Goal: Task Accomplishment & Management: Use online tool/utility

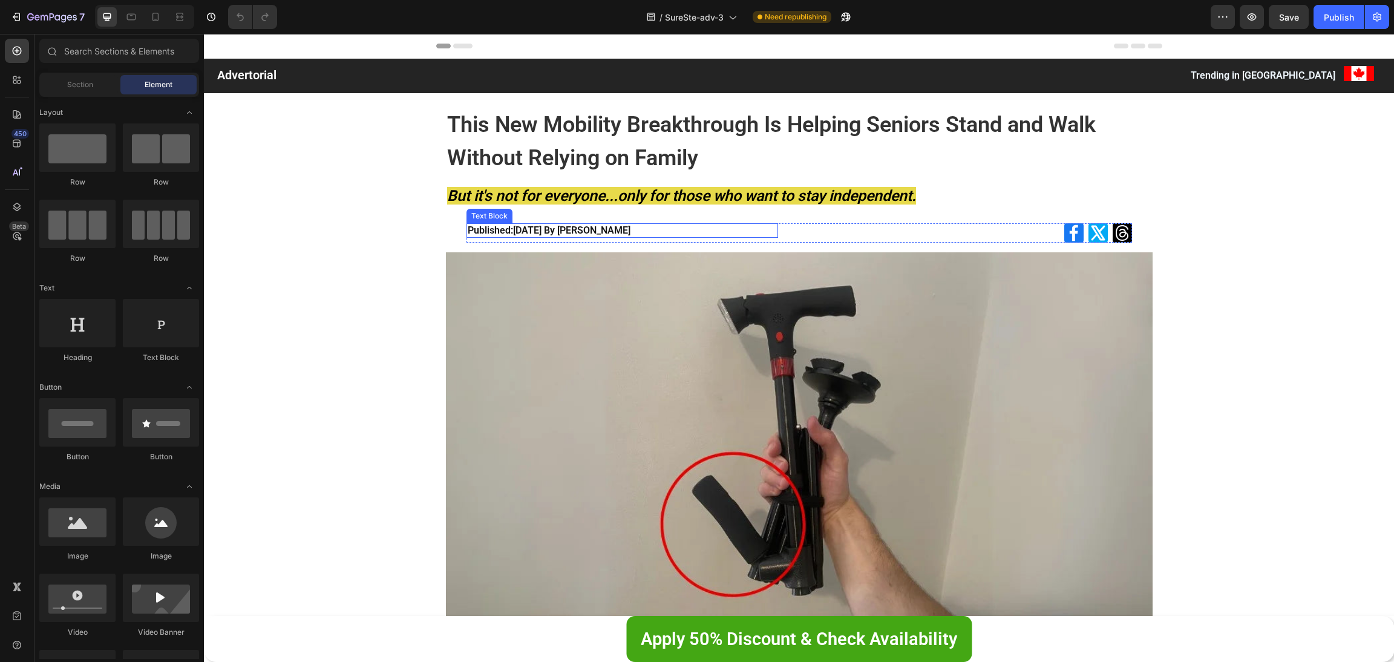
click at [589, 228] on p "Published: [DATE] By [PERSON_NAME]" at bounding box center [623, 231] width 310 height 12
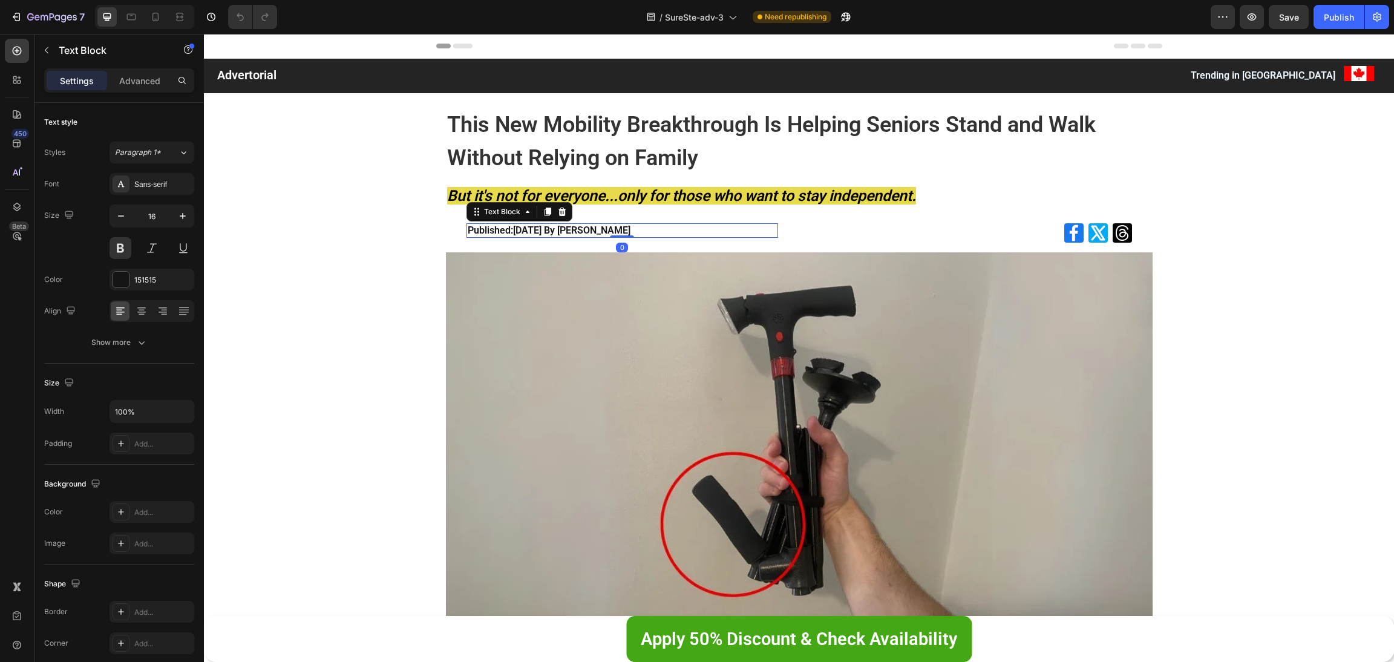
click at [599, 231] on p "Published: [DATE] By [PERSON_NAME]" at bounding box center [623, 231] width 310 height 12
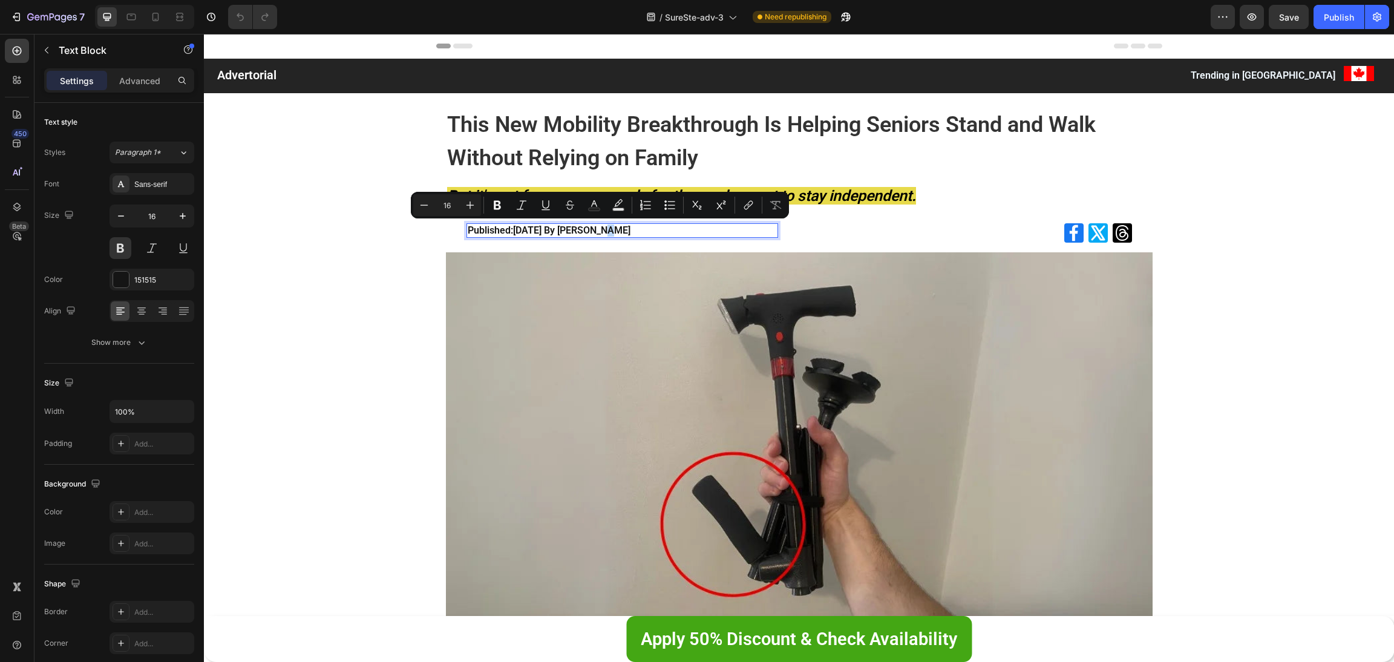
click at [600, 229] on p "Published: [DATE] By [PERSON_NAME]" at bounding box center [623, 231] width 310 height 12
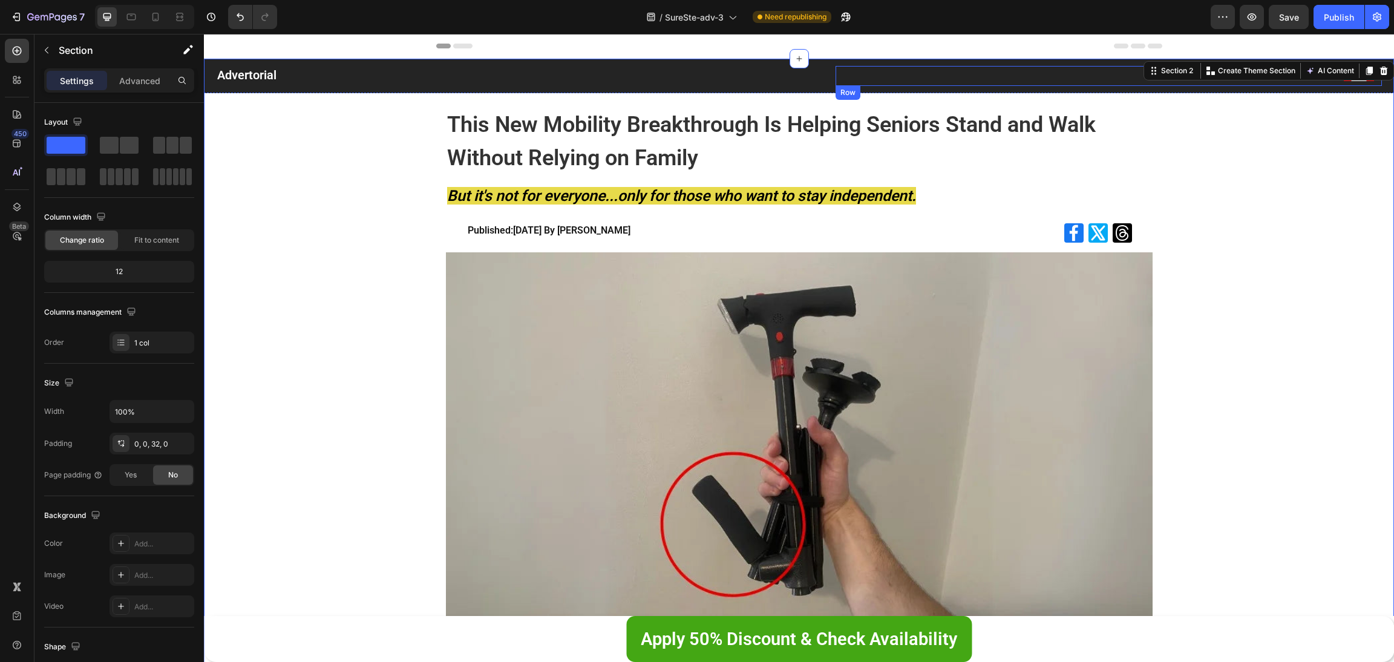
click at [1345, 84] on div "Image" at bounding box center [1359, 76] width 45 height 20
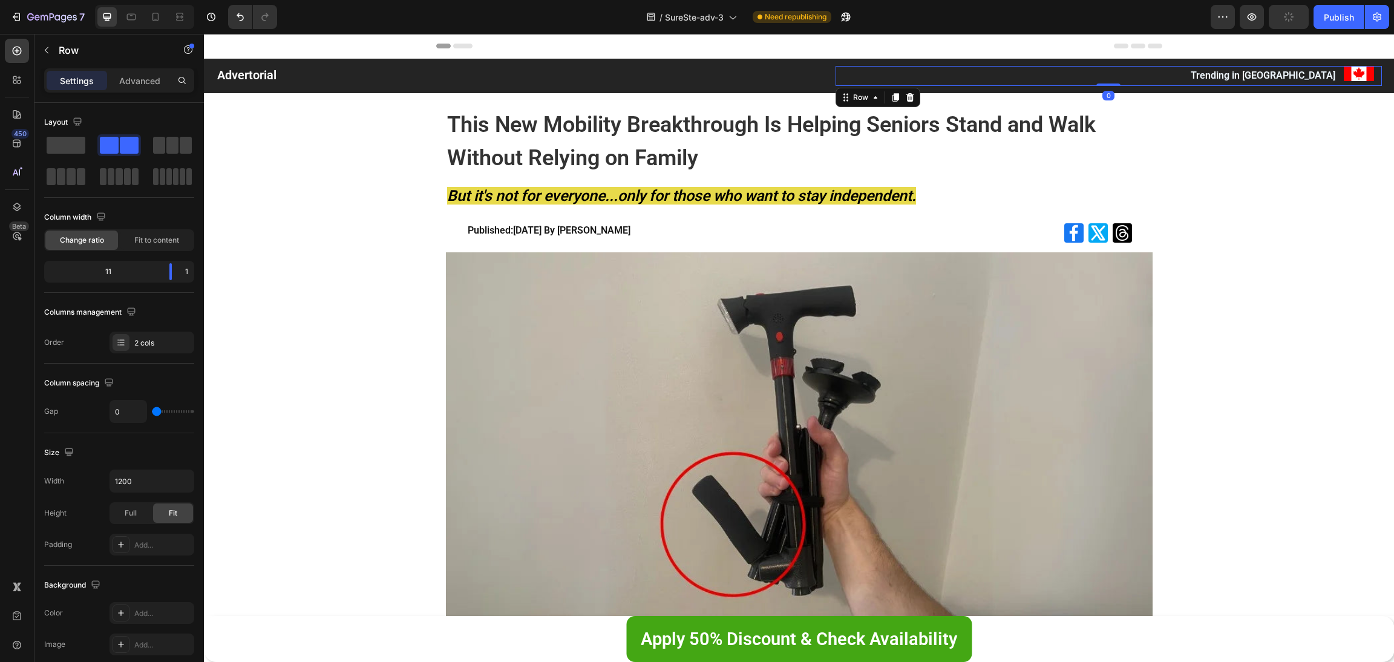
click at [1347, 74] on img at bounding box center [1359, 73] width 30 height 15
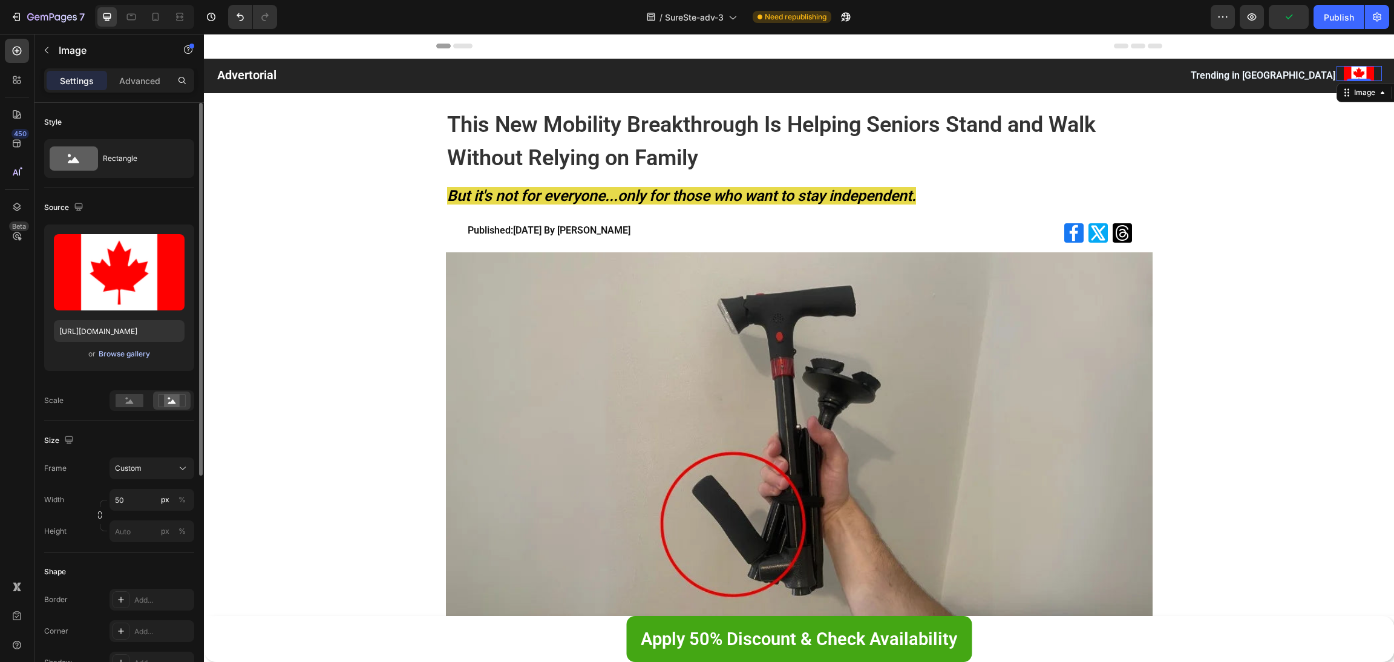
click at [147, 353] on div "Browse gallery" at bounding box center [124, 354] width 51 height 11
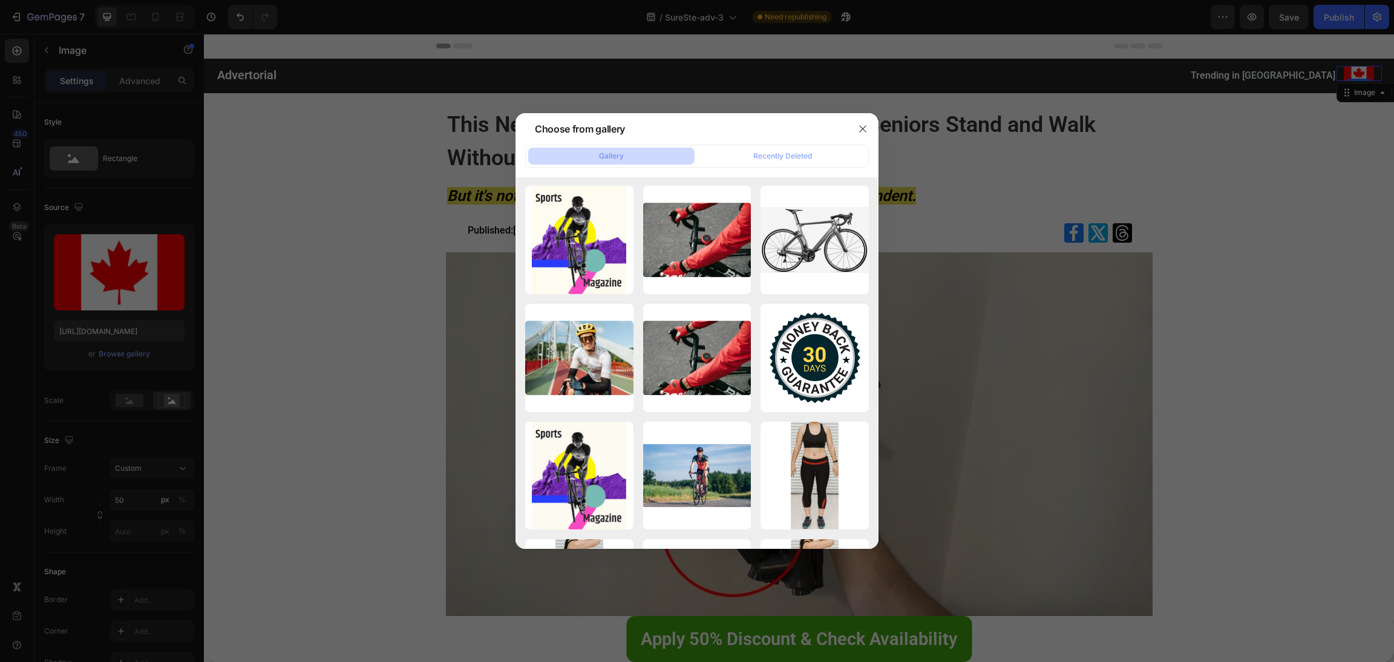
scroll to position [1640, 0]
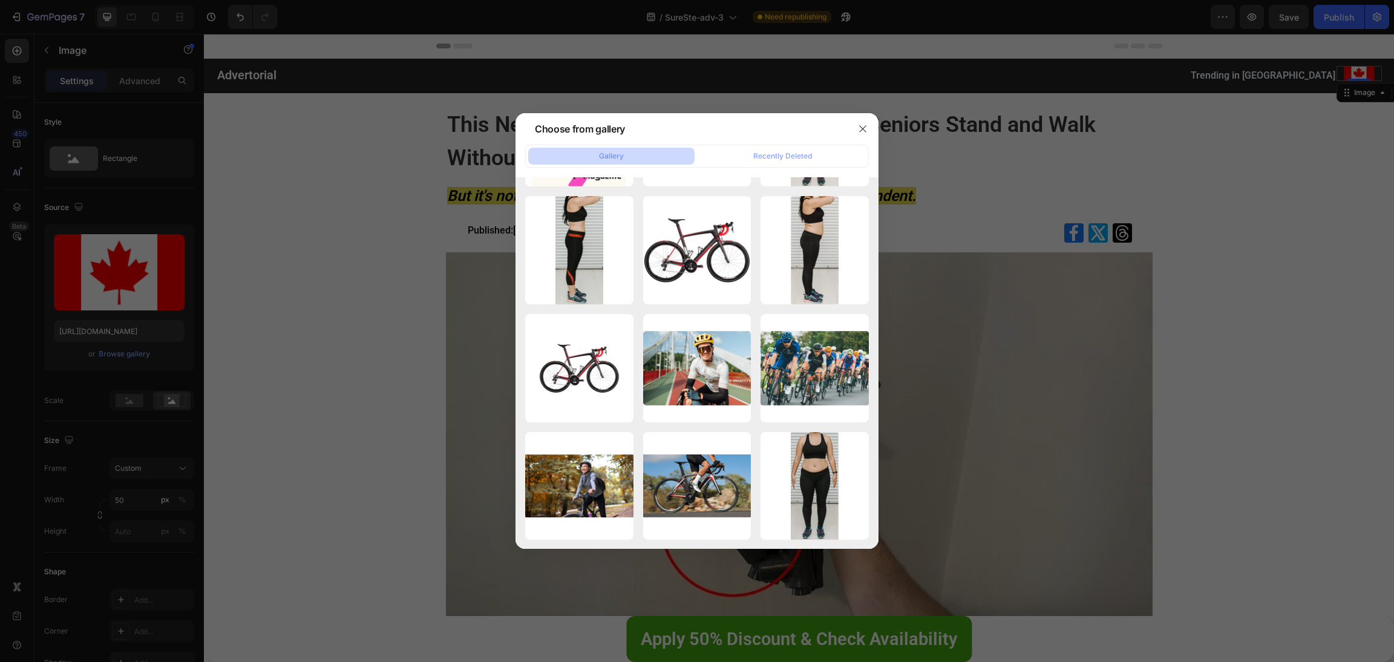
click at [235, 309] on div at bounding box center [697, 331] width 1394 height 662
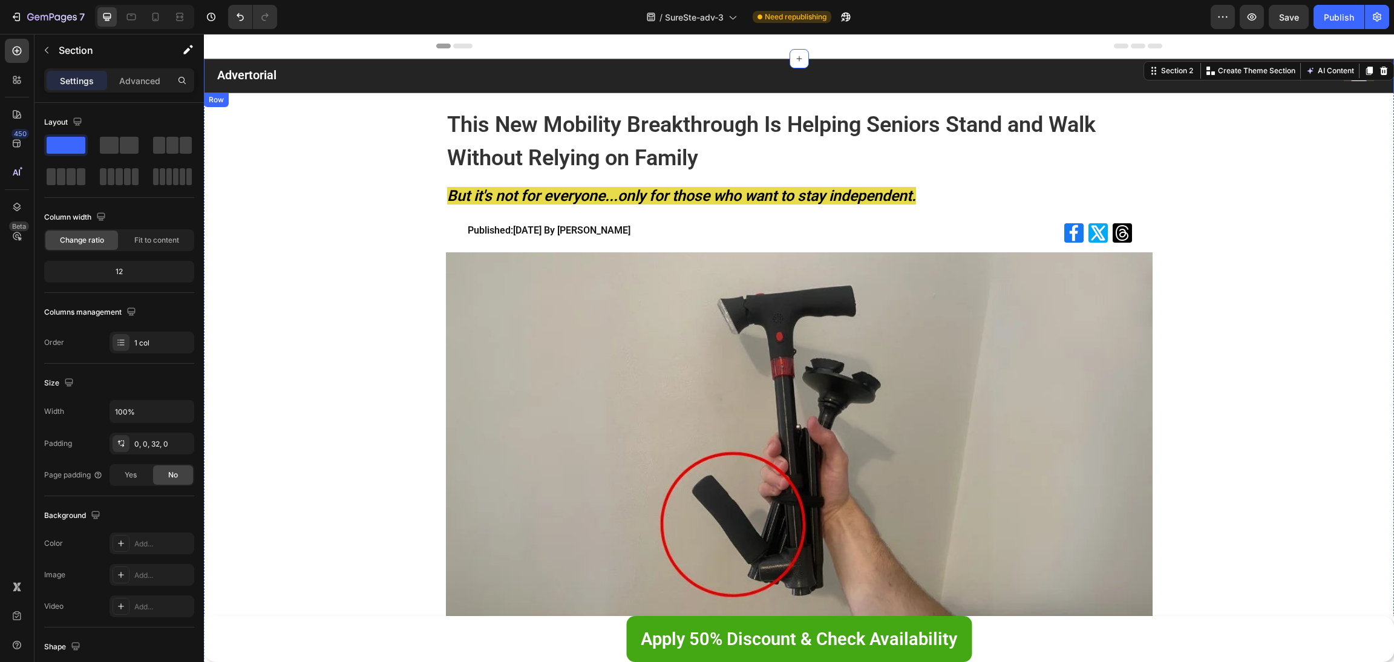
click at [1290, 87] on div "Advertorial Text Block Trending in CA Text Block Image Row Row" at bounding box center [799, 76] width 1190 height 34
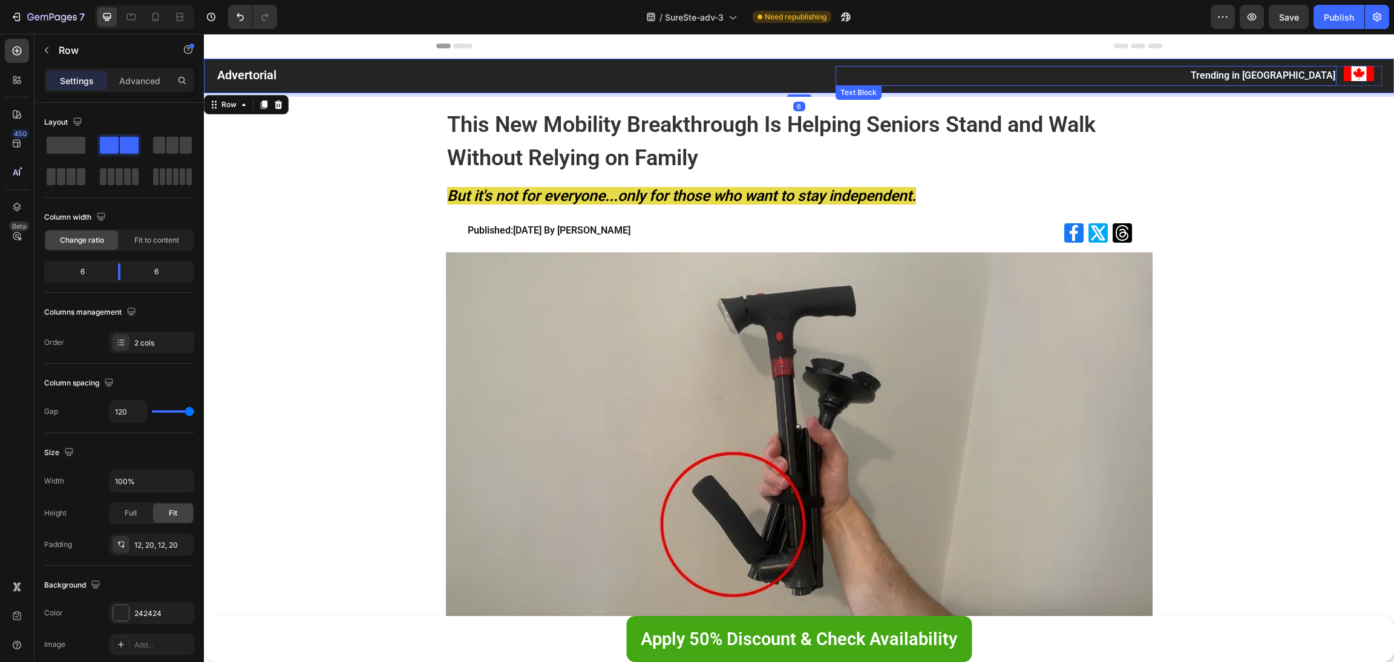
click at [1302, 77] on p "Trending in [GEOGRAPHIC_DATA]" at bounding box center [1086, 76] width 499 height 18
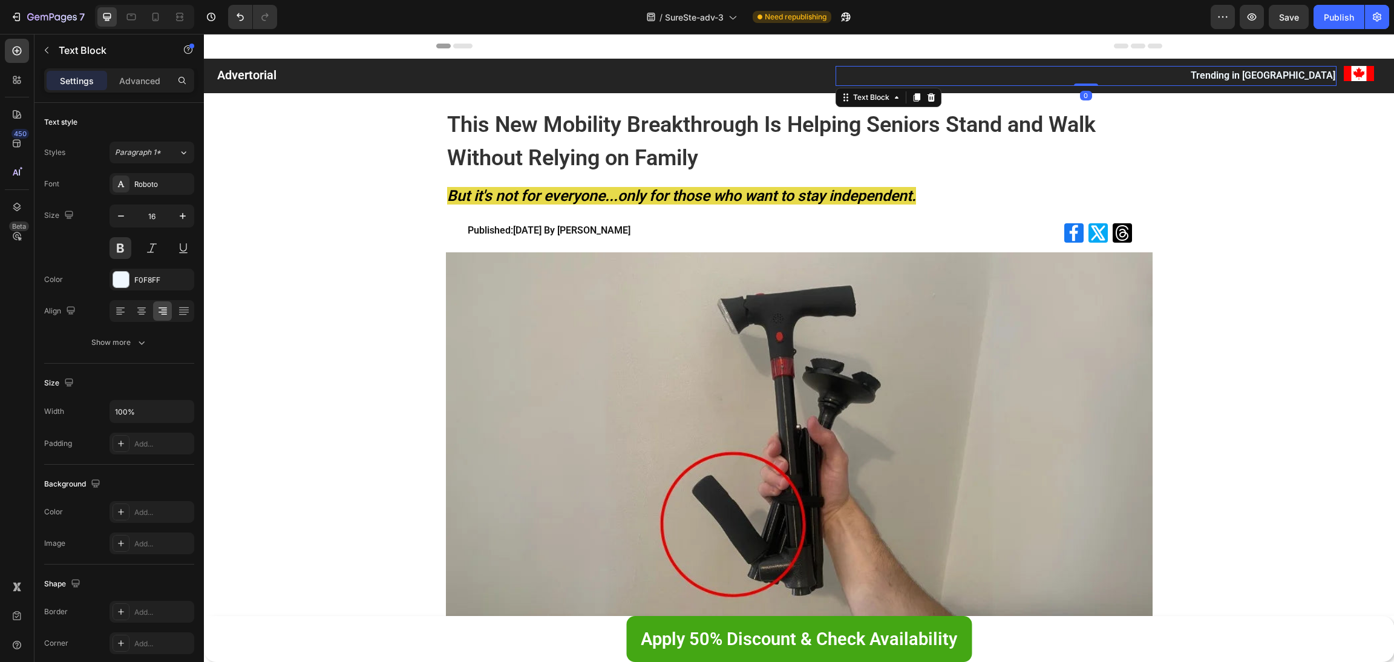
click at [1308, 74] on p "Trending in [GEOGRAPHIC_DATA]" at bounding box center [1086, 76] width 499 height 18
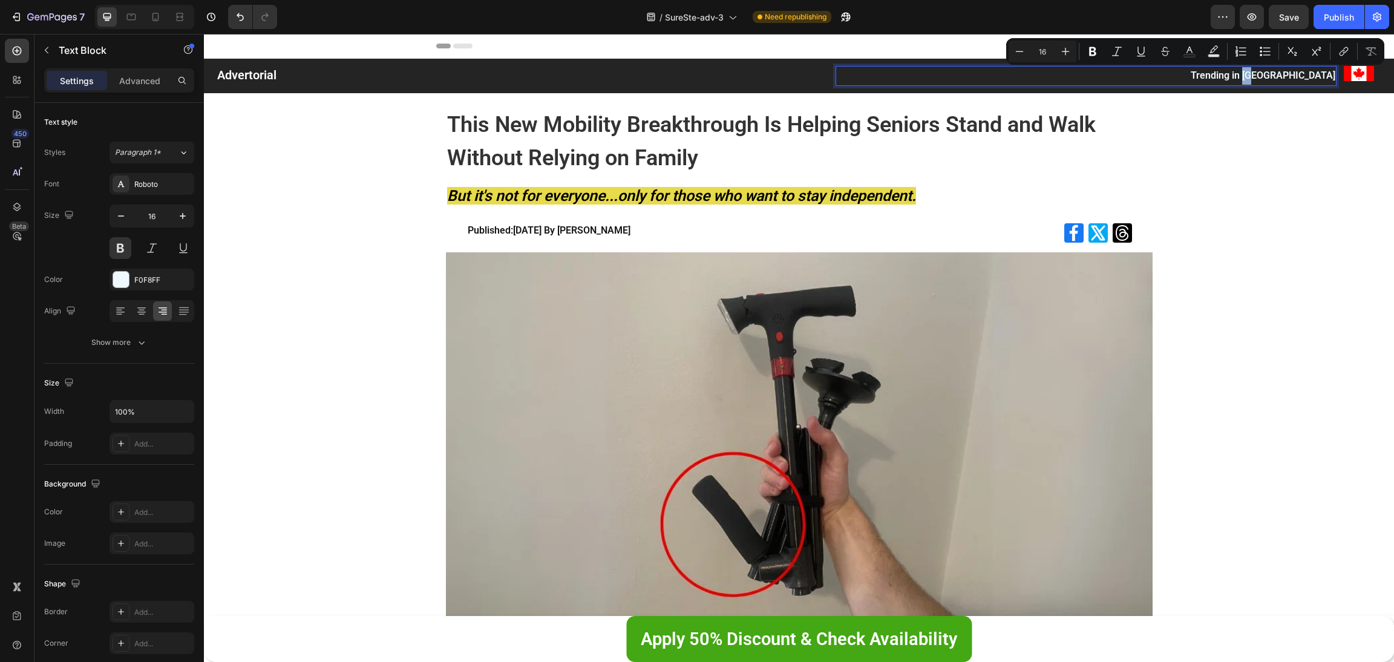
drag, startPoint x: 1310, startPoint y: 74, endPoint x: 1304, endPoint y: 87, distance: 14.1
click at [1318, 77] on p "Trending in [GEOGRAPHIC_DATA]" at bounding box center [1086, 76] width 499 height 18
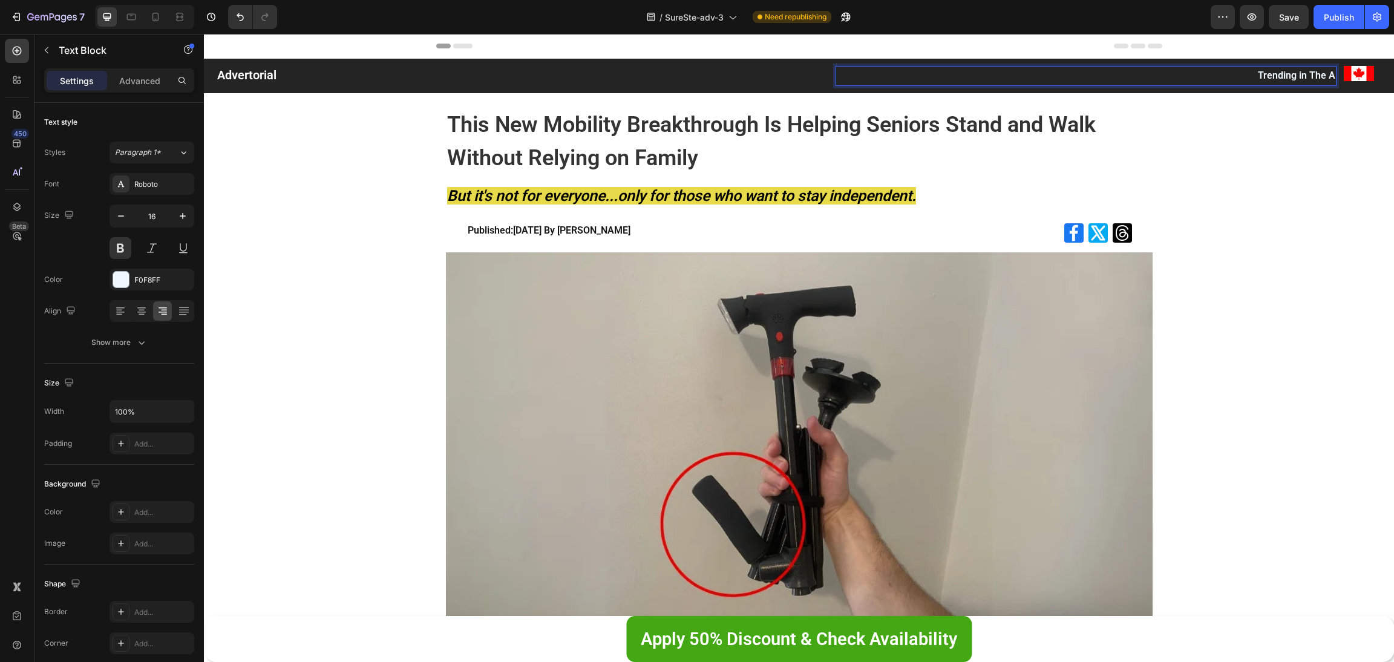
click at [1319, 77] on p "Trending in The A" at bounding box center [1086, 76] width 499 height 18
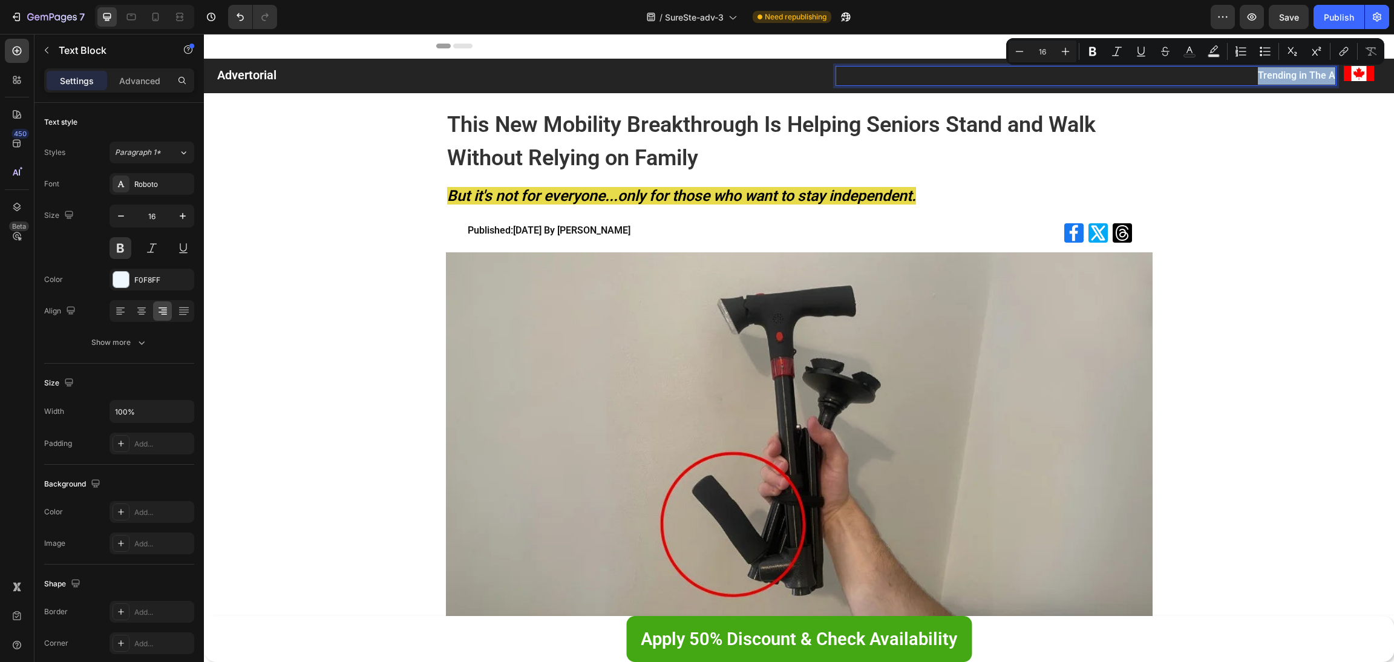
click at [1317, 77] on p "Trending in The A" at bounding box center [1086, 76] width 499 height 18
click at [1318, 74] on p "Trending in The A" at bounding box center [1086, 76] width 499 height 18
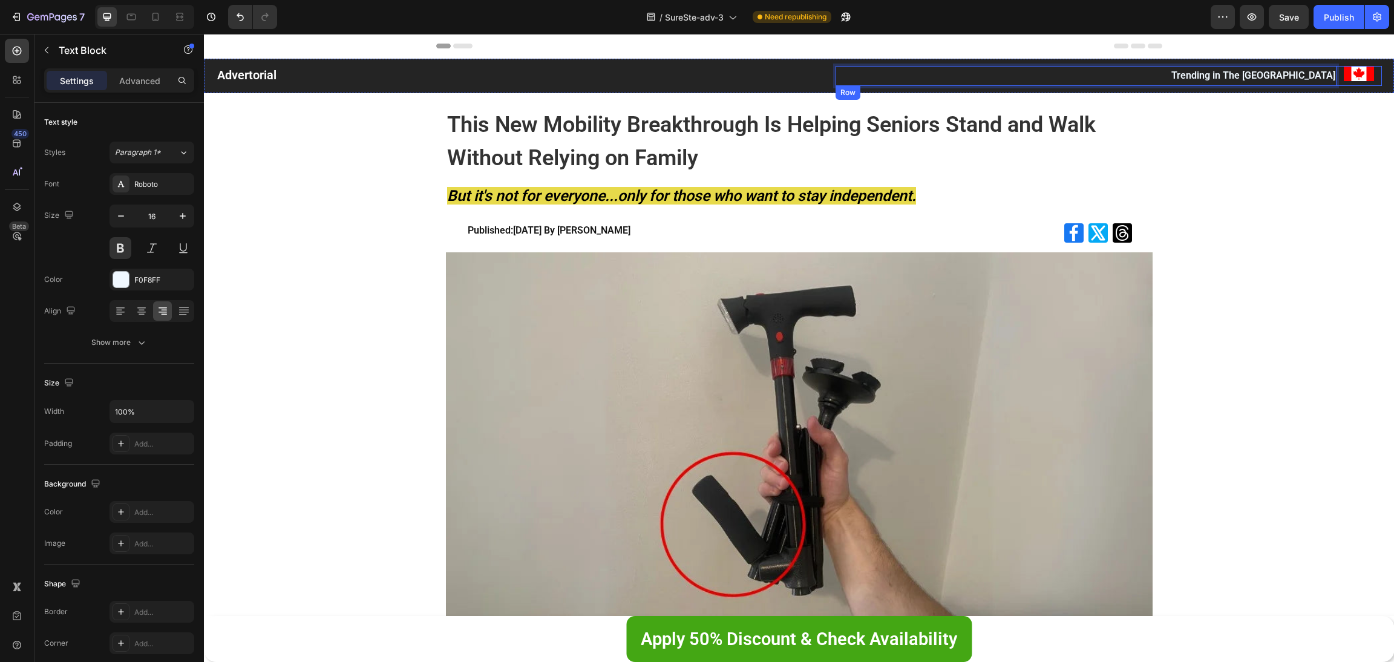
click at [1350, 77] on img at bounding box center [1359, 73] width 30 height 15
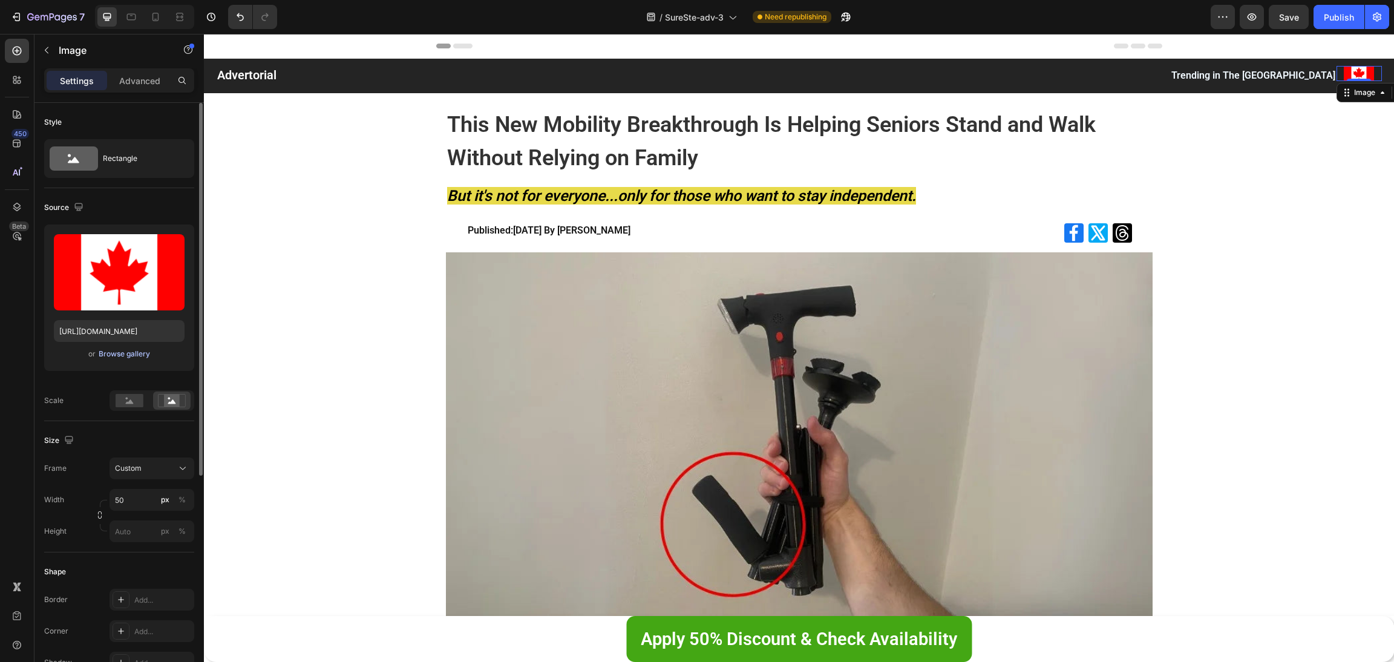
click at [146, 349] on div "Browse gallery" at bounding box center [124, 354] width 51 height 11
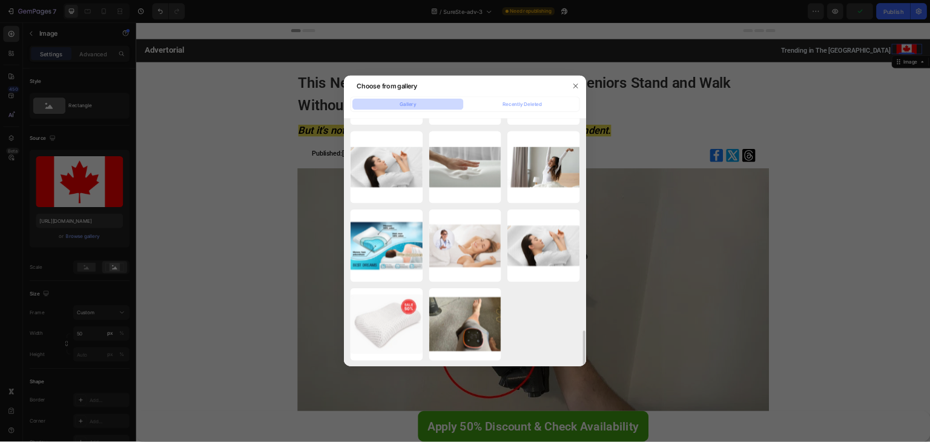
scroll to position [2047, 0]
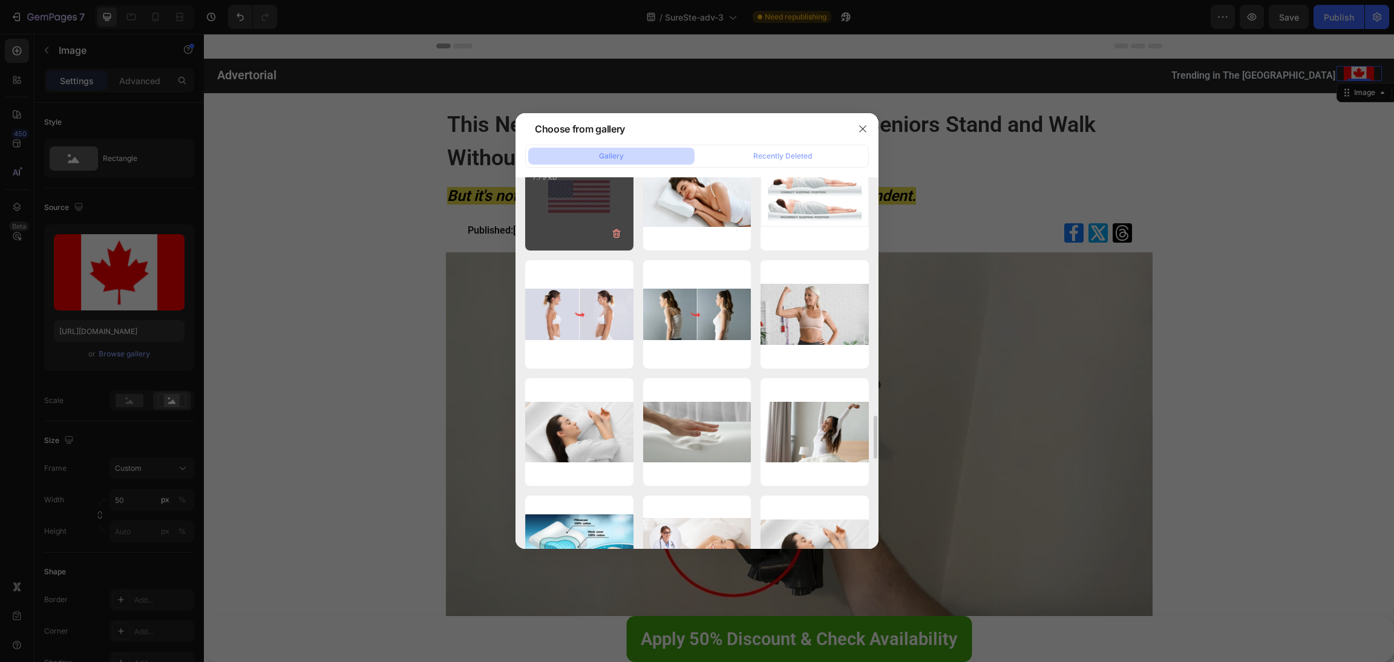
click at [583, 197] on div "1711366759829_bitmap.png 7.79 kb" at bounding box center [579, 196] width 108 height 108
type input "[URL][DOMAIN_NAME]"
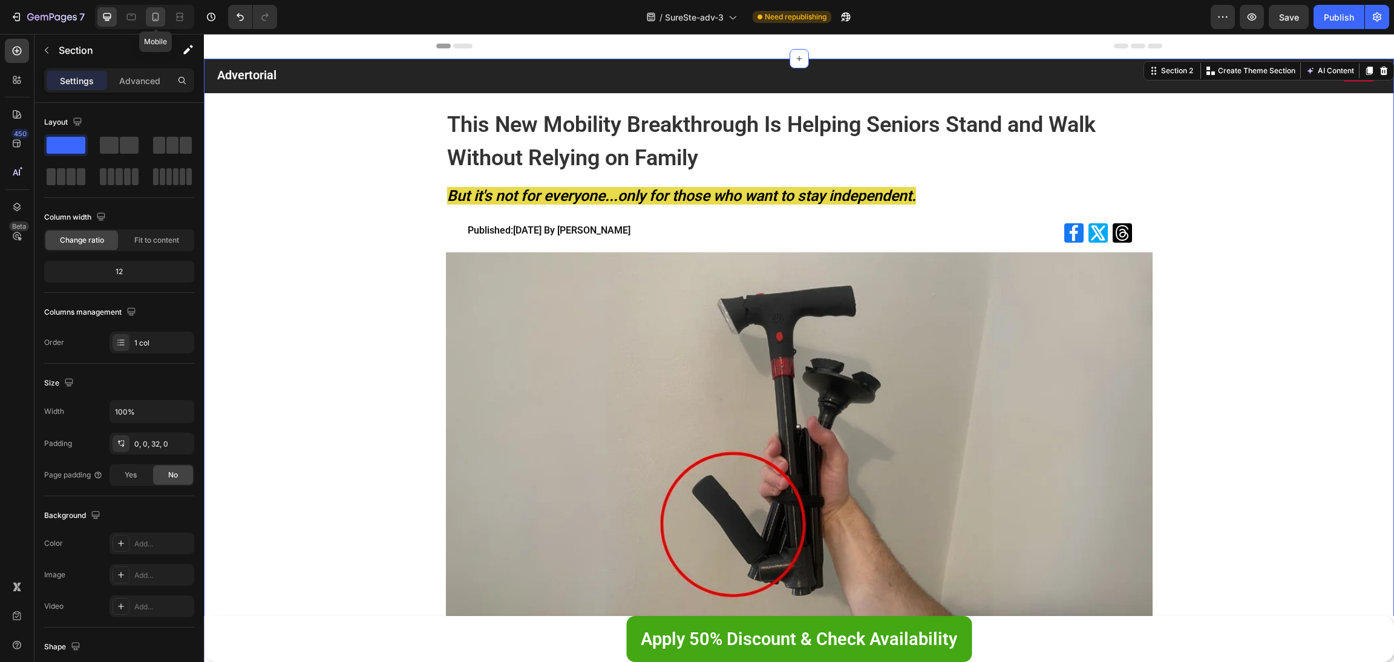
click at [148, 18] on div at bounding box center [155, 16] width 19 height 19
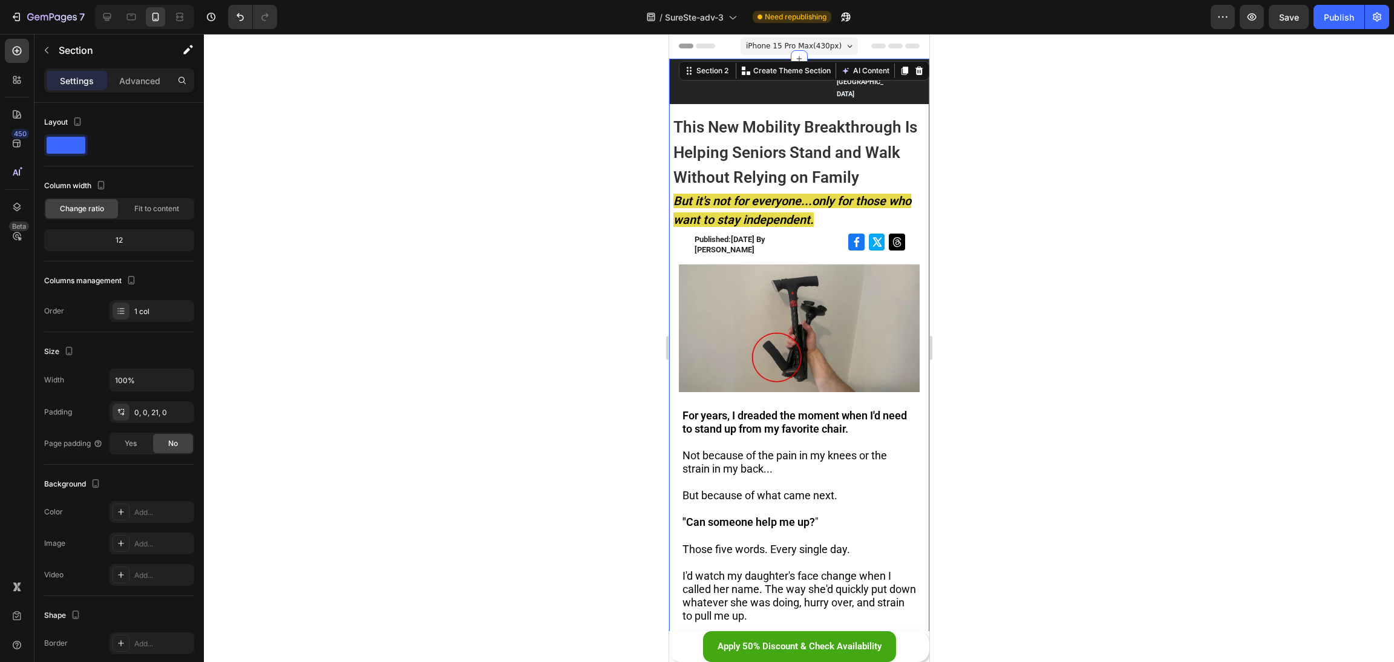
click at [438, 277] on div at bounding box center [799, 348] width 1190 height 628
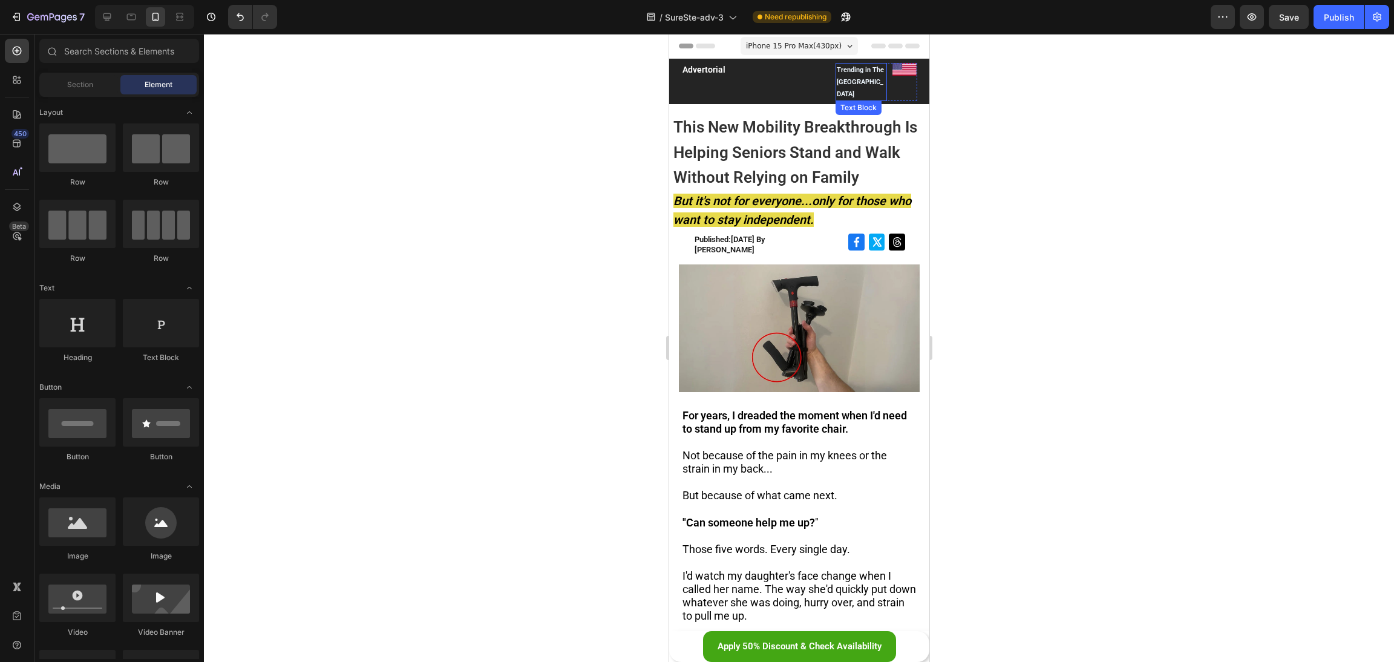
click at [839, 79] on p "Trending in The [GEOGRAPHIC_DATA]" at bounding box center [860, 82] width 49 height 36
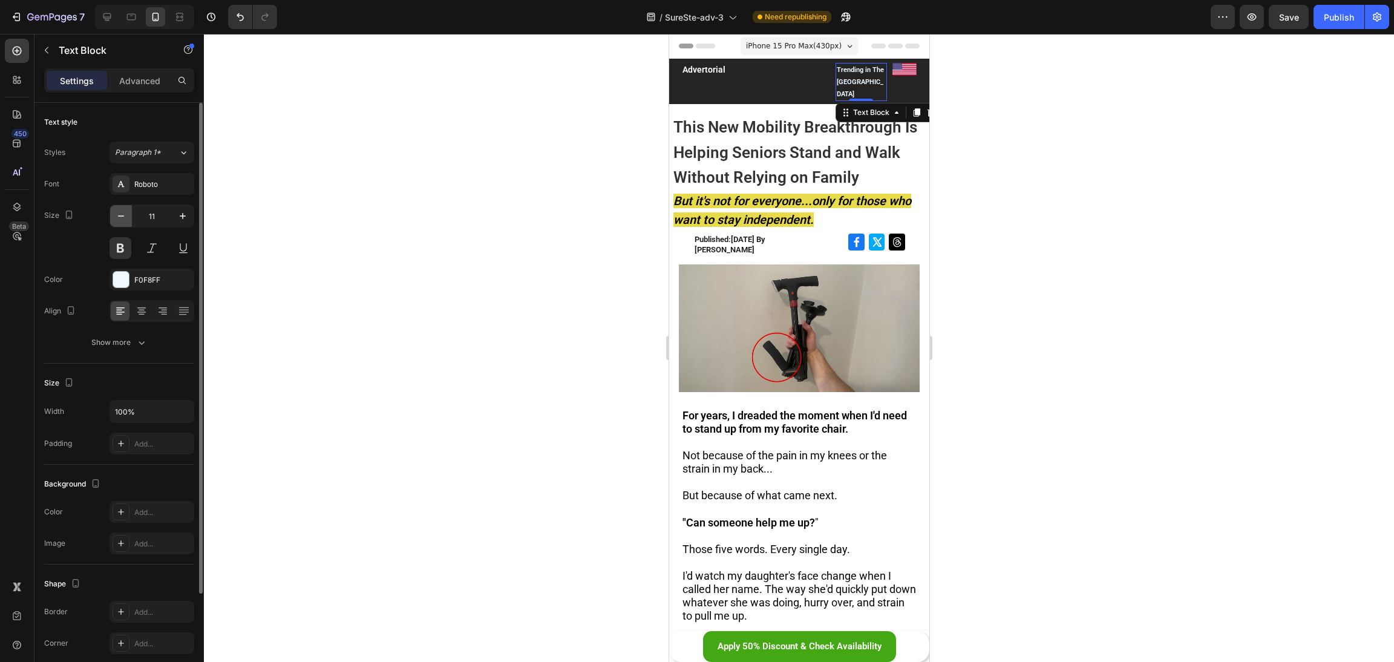
click at [122, 218] on icon "button" at bounding box center [121, 216] width 12 height 12
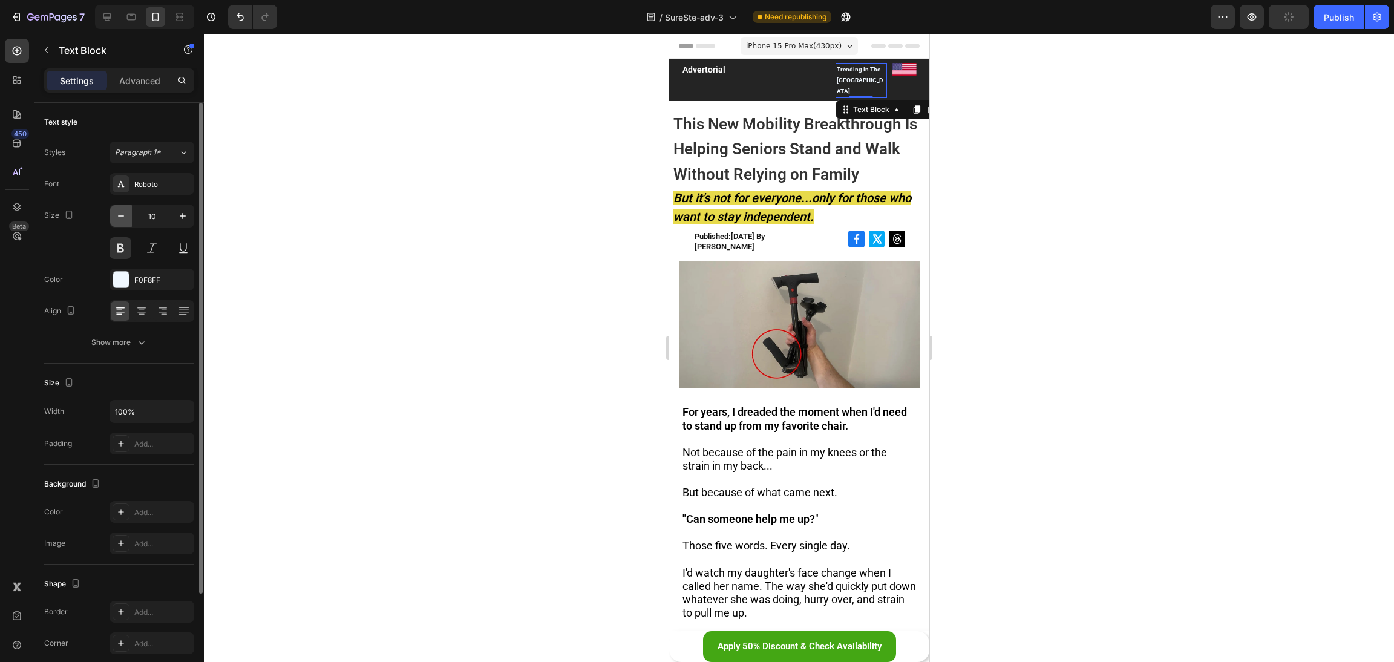
click at [122, 218] on icon "button" at bounding box center [121, 216] width 12 height 12
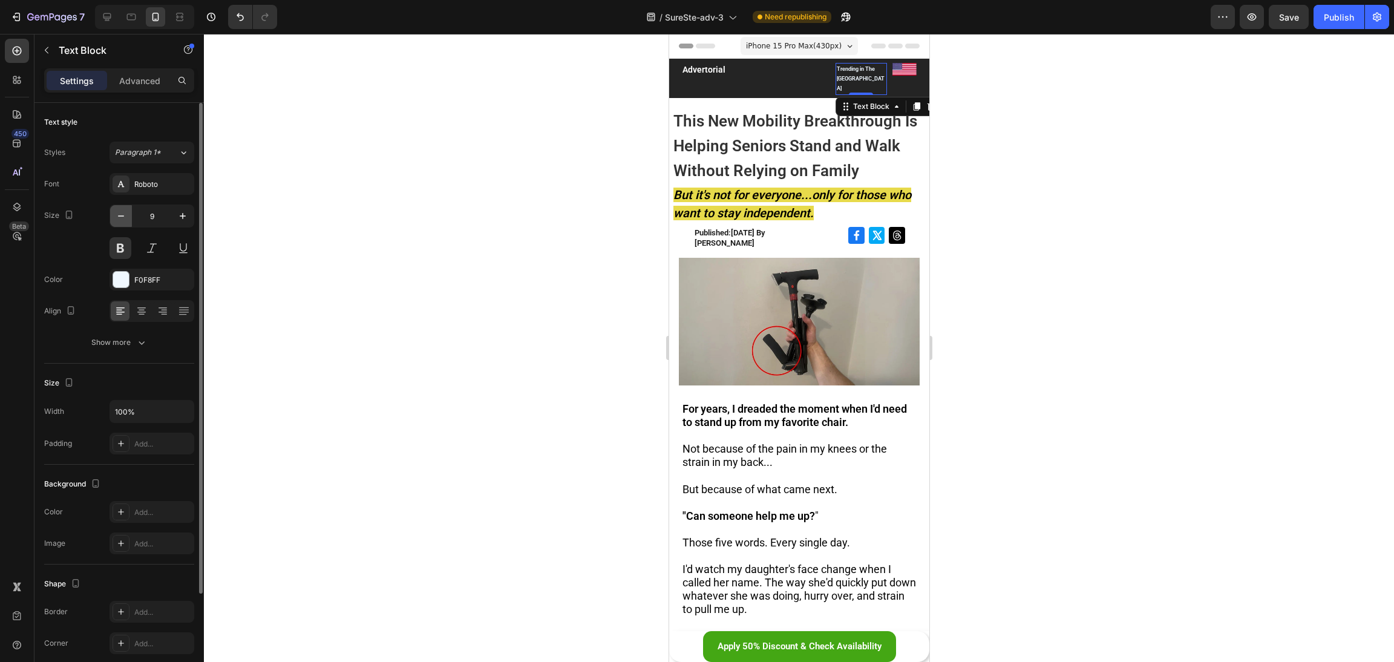
click at [122, 218] on icon "button" at bounding box center [121, 216] width 12 height 12
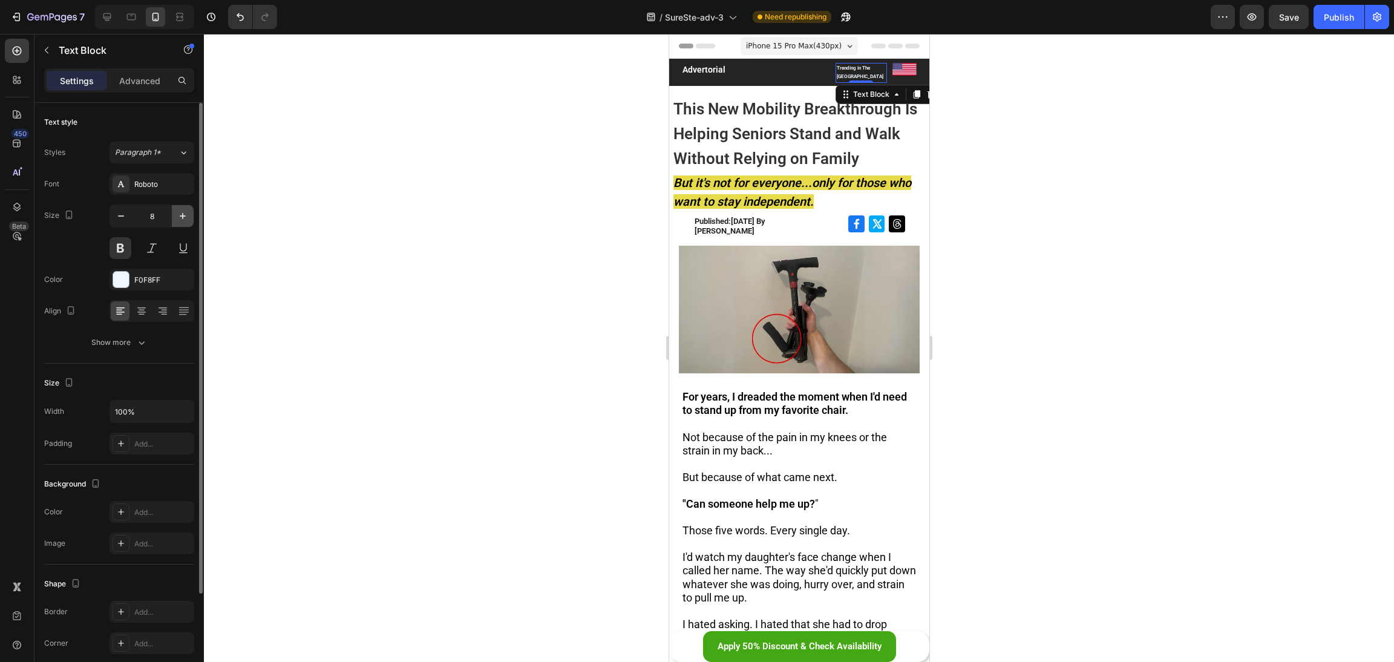
click at [186, 214] on icon "button" at bounding box center [183, 216] width 12 height 12
type input "9"
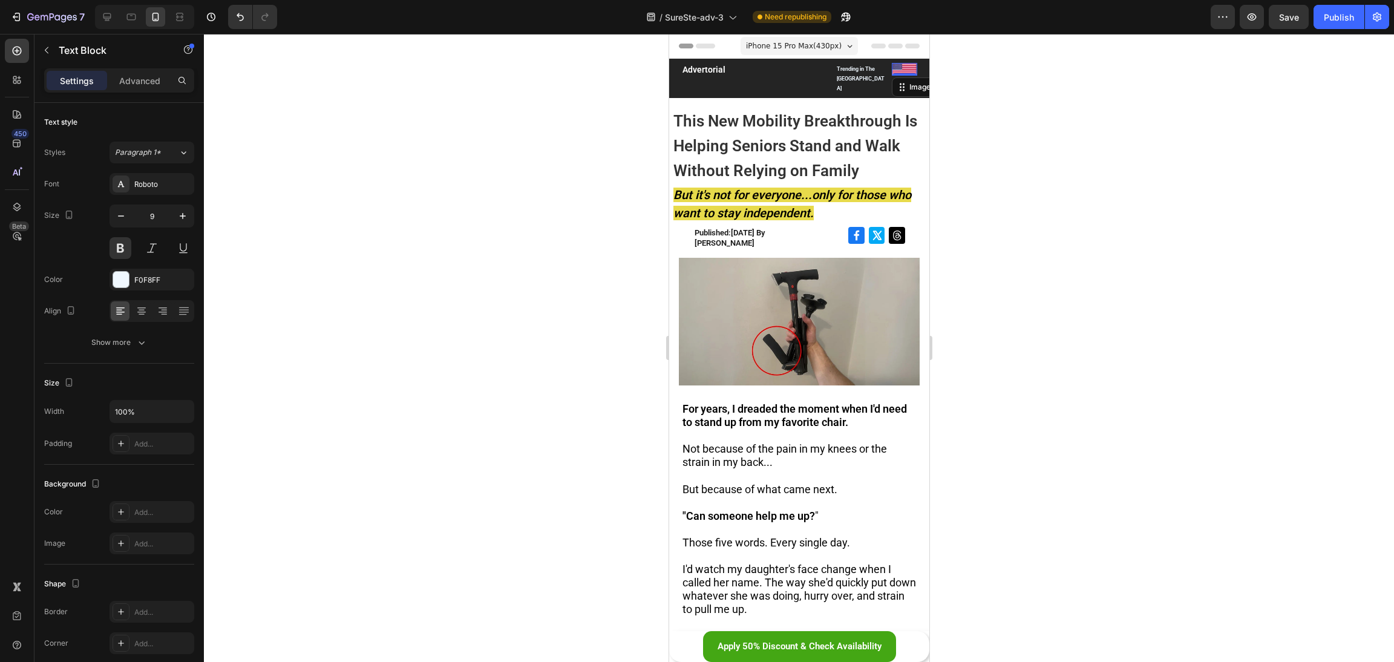
click at [896, 71] on div "Image 0" at bounding box center [903, 69] width 25 height 13
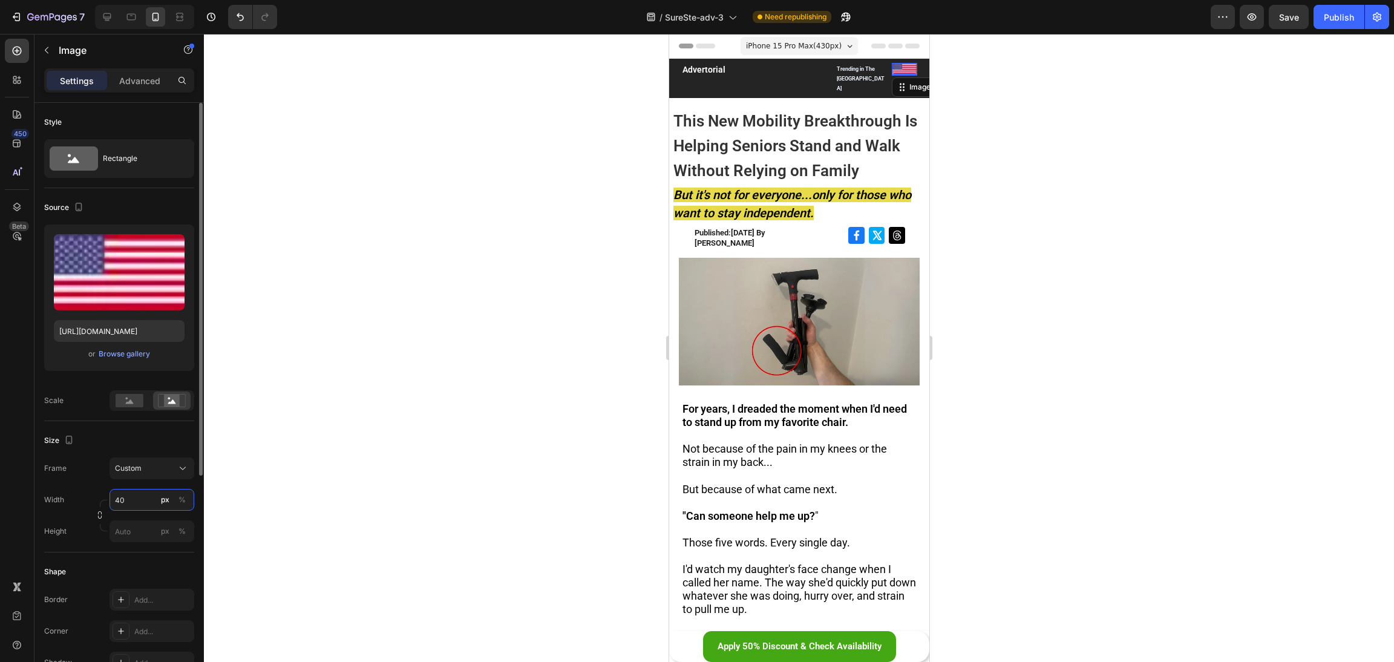
click at [123, 499] on input "40" at bounding box center [152, 500] width 85 height 22
type input "35"
click at [836, 70] on p "Trending in The [GEOGRAPHIC_DATA]" at bounding box center [860, 79] width 49 height 30
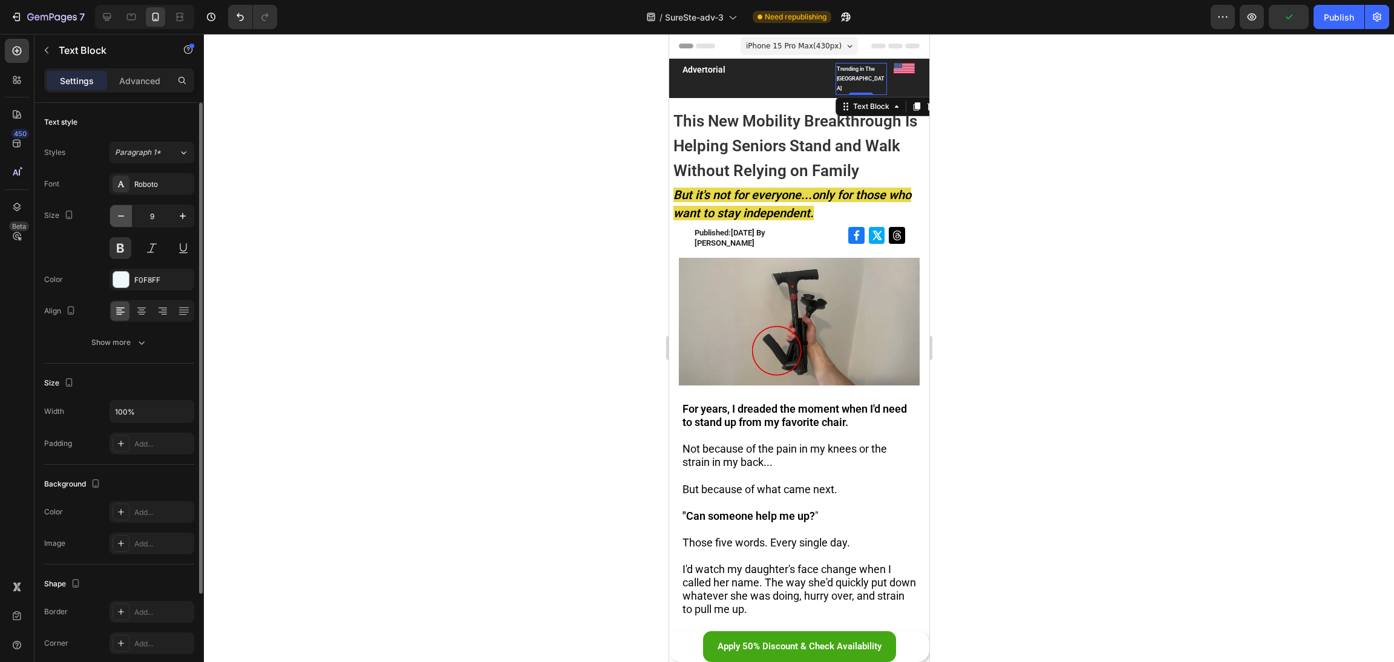
click at [124, 214] on icon "button" at bounding box center [121, 216] width 12 height 12
type input "8"
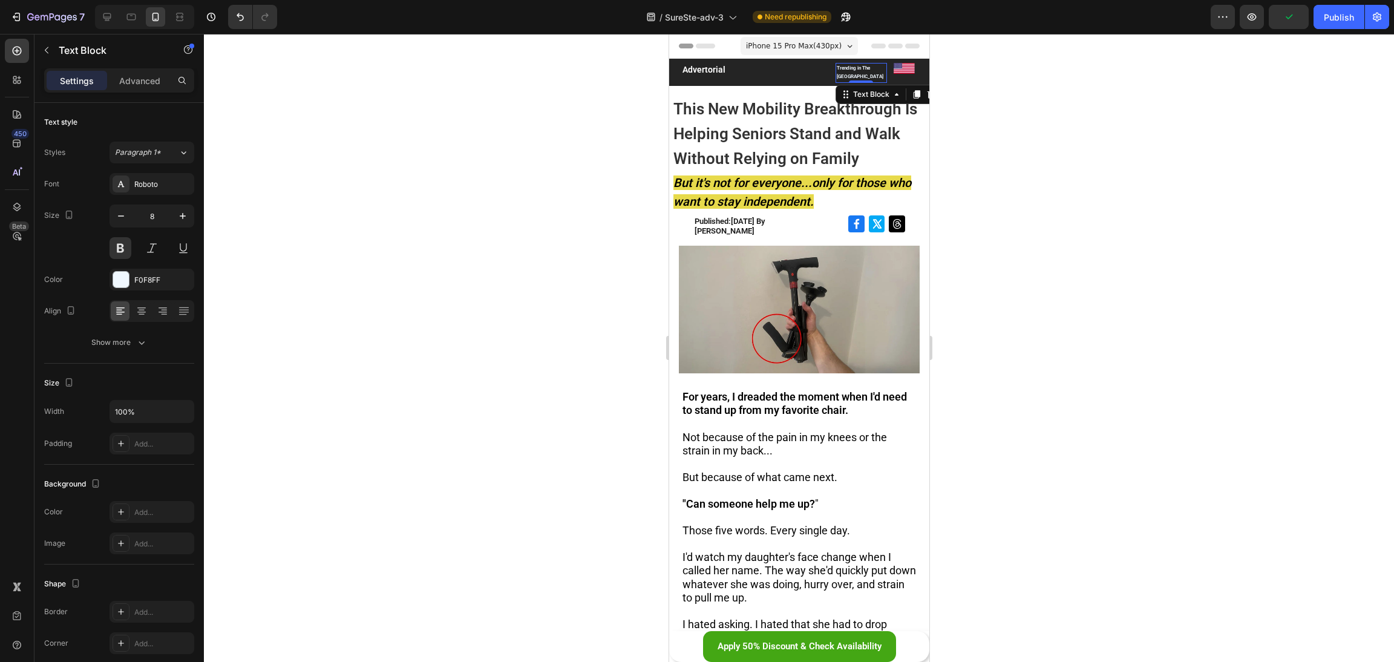
click at [539, 214] on div at bounding box center [799, 348] width 1190 height 628
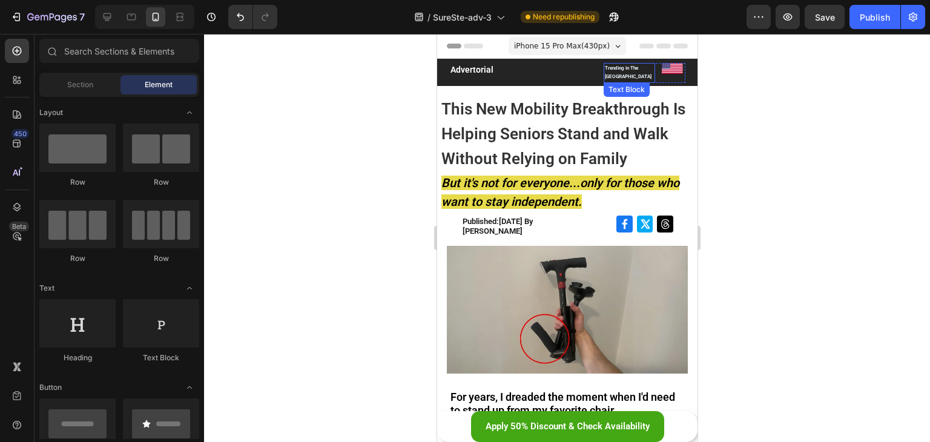
click at [621, 70] on p "Trending in The [GEOGRAPHIC_DATA]" at bounding box center [628, 73] width 49 height 18
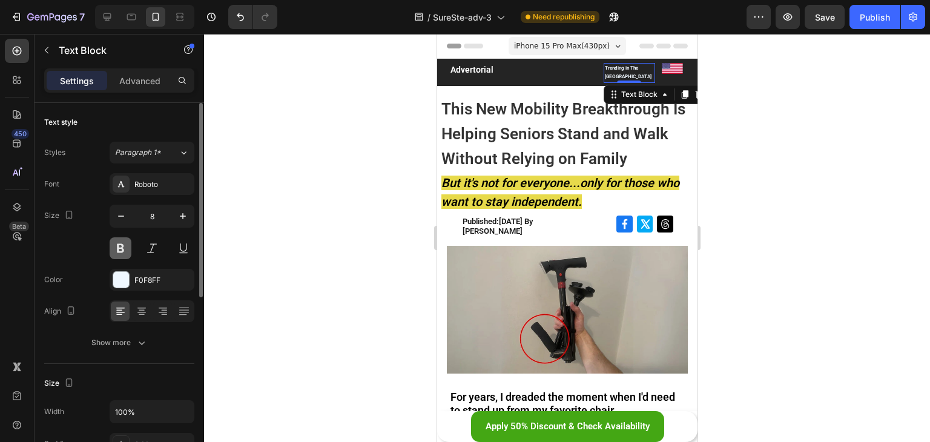
click at [119, 248] on button at bounding box center [121, 248] width 22 height 22
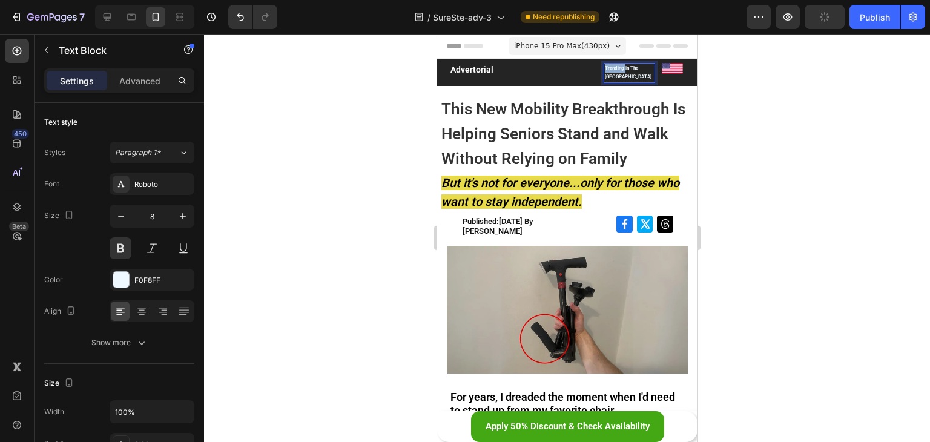
click at [613, 68] on p "Trending in The [GEOGRAPHIC_DATA]" at bounding box center [628, 73] width 49 height 18
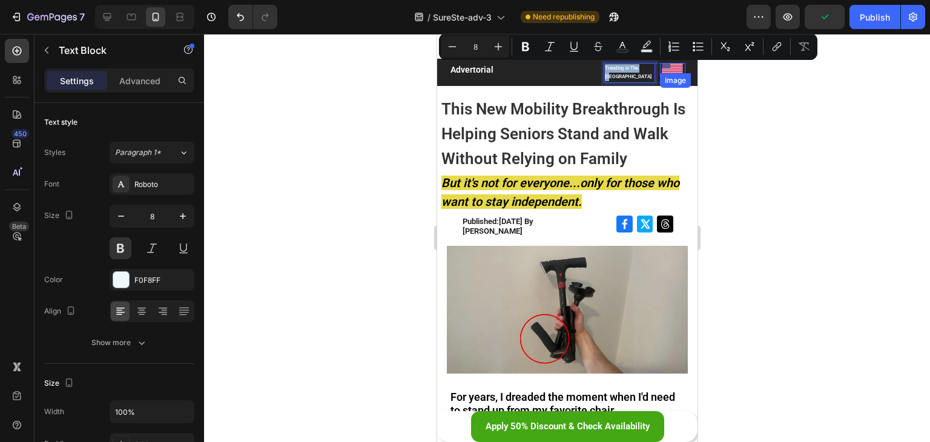
click at [661, 69] on img at bounding box center [671, 68] width 21 height 11
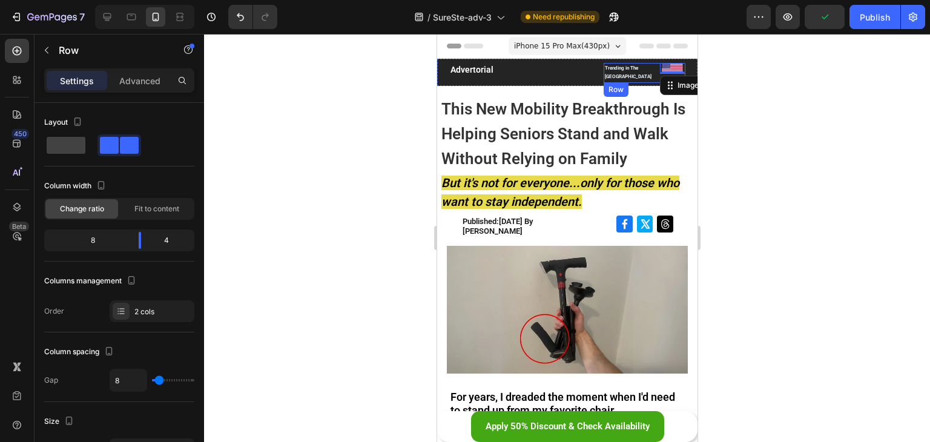
click at [648, 69] on div "Trending in The US Text Block Image 0 Row" at bounding box center [644, 73] width 82 height 20
drag, startPoint x: 140, startPoint y: 238, endPoint x: 155, endPoint y: 238, distance: 15.1
click at [155, 0] on body "7 Version history / SureSte-adv-3 Need republishing Preview Save Publish 450 Be…" at bounding box center [465, 0] width 930 height 0
click at [617, 64] on div "Trending in The [GEOGRAPHIC_DATA]" at bounding box center [631, 73] width 57 height 20
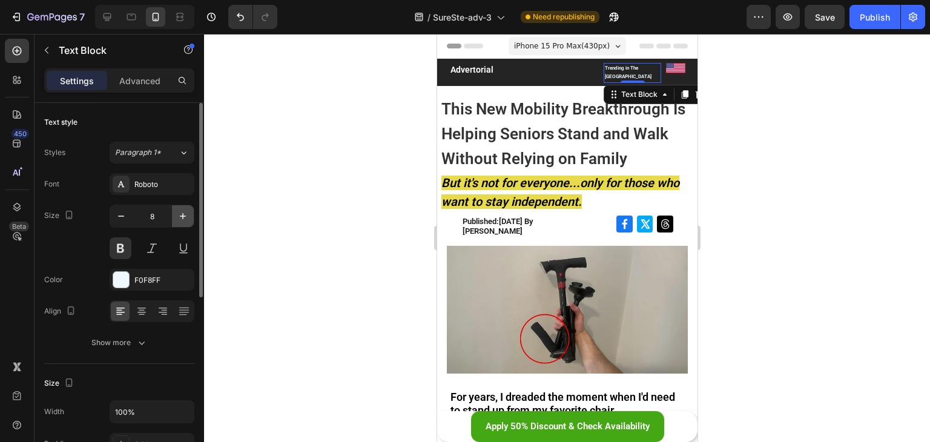
click at [183, 213] on icon "button" at bounding box center [183, 216] width 12 height 12
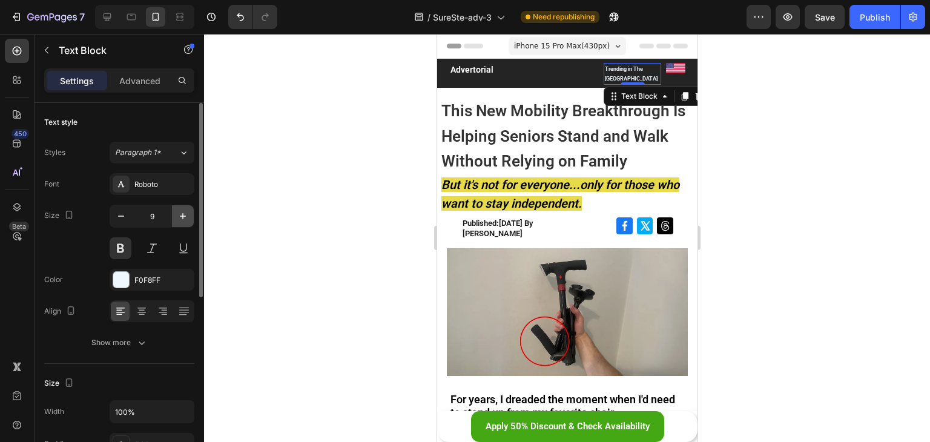
click at [183, 213] on icon "button" at bounding box center [183, 216] width 12 height 12
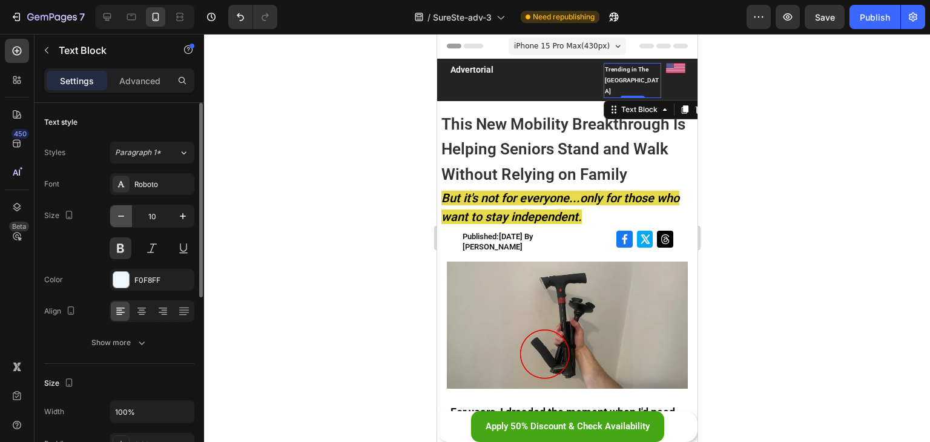
click at [126, 218] on icon "button" at bounding box center [121, 216] width 12 height 12
type input "9"
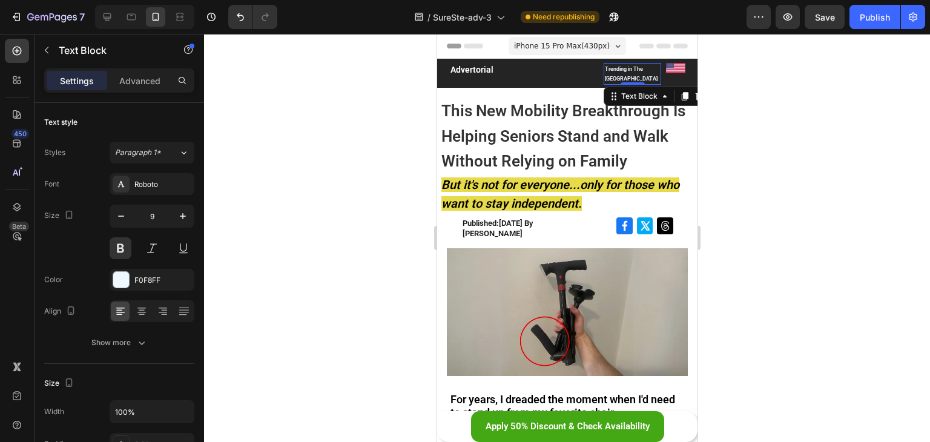
click at [254, 182] on div at bounding box center [567, 238] width 726 height 408
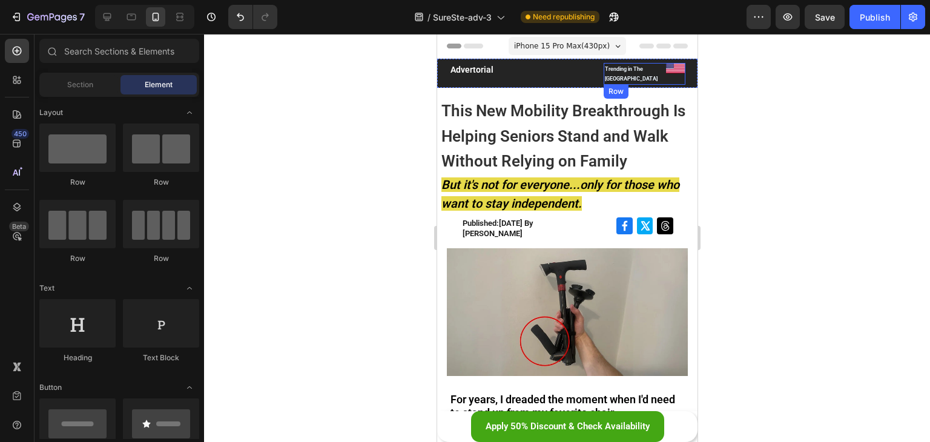
click at [657, 67] on div "Trending in The US Text Block Image Row" at bounding box center [644, 74] width 82 height 22
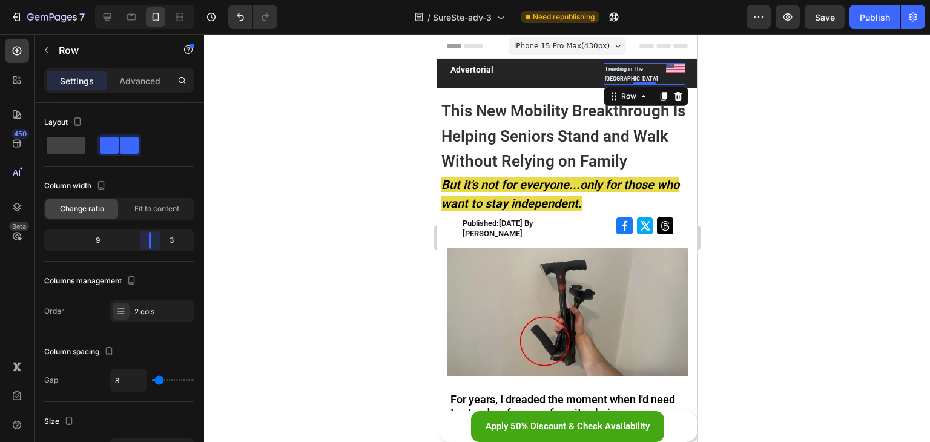
drag, startPoint x: 151, startPoint y: 233, endPoint x: 159, endPoint y: 231, distance: 8.2
click at [159, 0] on body "7 Version history / SureSte-adv-3 Need republishing Preview Save Publish 450 Be…" at bounding box center [465, 0] width 930 height 0
click at [665, 70] on div "Image 0" at bounding box center [674, 68] width 19 height 10
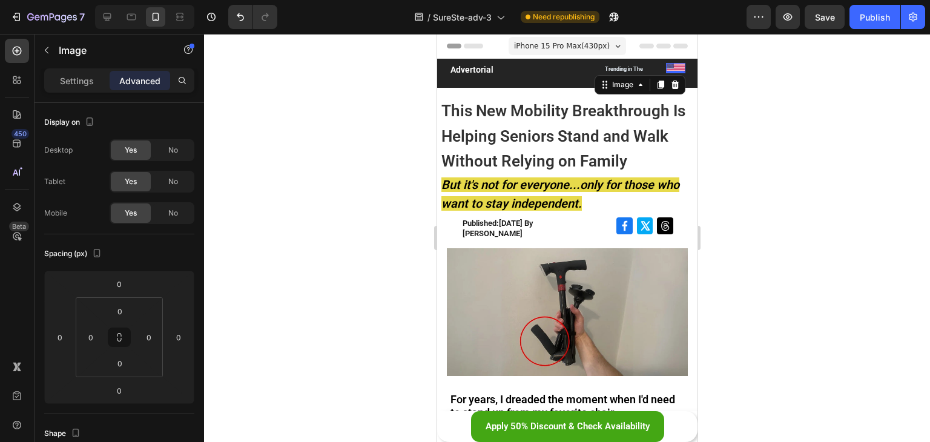
click at [666, 64] on img at bounding box center [674, 68] width 19 height 10
click at [92, 76] on p "Settings" at bounding box center [77, 80] width 34 height 13
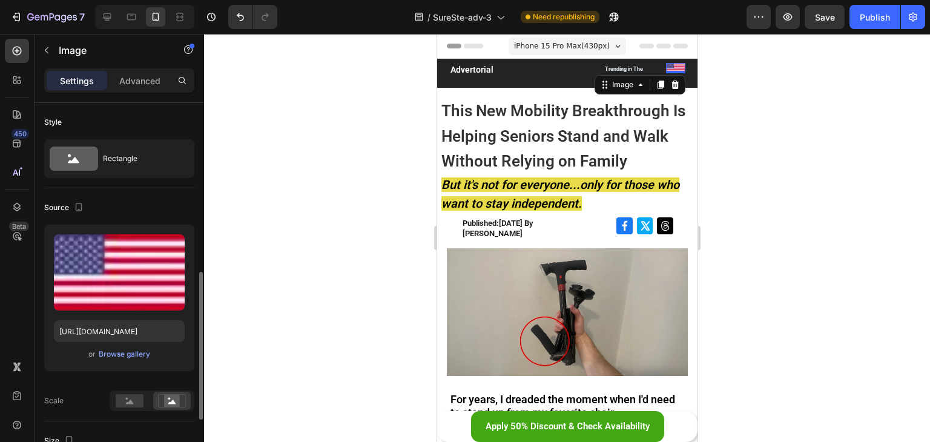
scroll to position [121, 0]
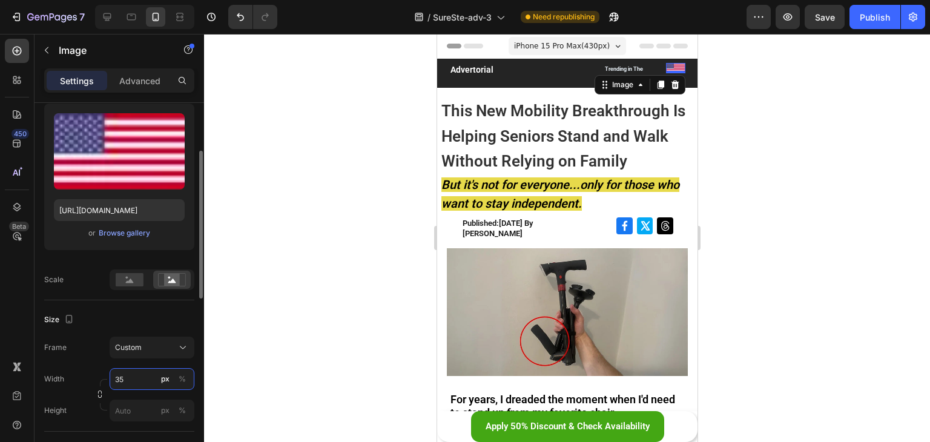
click at [133, 376] on input "35" at bounding box center [152, 379] width 85 height 22
type input "4"
type input "45"
click at [324, 303] on div at bounding box center [567, 238] width 726 height 408
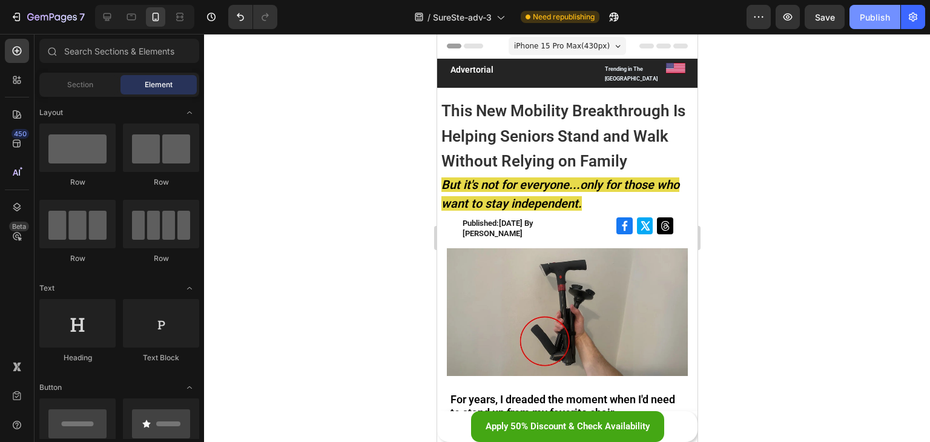
click at [868, 19] on div "Publish" at bounding box center [874, 17] width 30 height 13
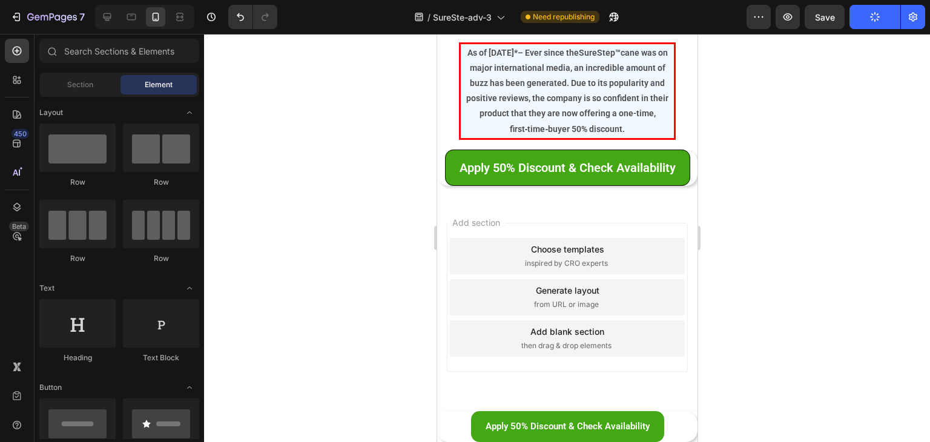
scroll to position [6722, 0]
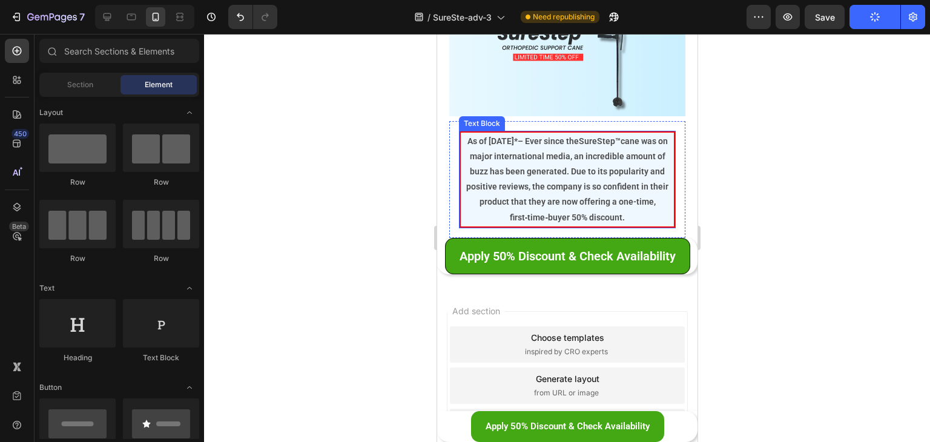
click at [554, 134] on p "As of [DATE]* – Ever since the SureStep™ cane was on major international media,…" at bounding box center [566, 179] width 211 height 91
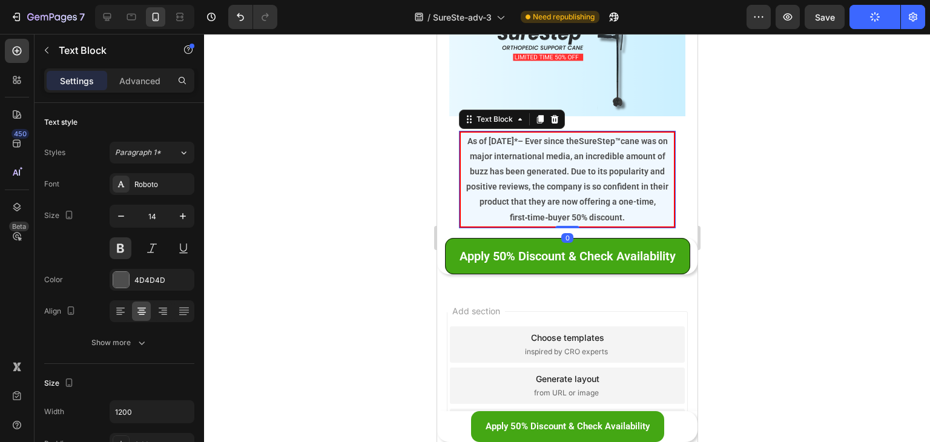
click at [517, 136] on strong "As of [DATE]*" at bounding box center [492, 141] width 50 height 10
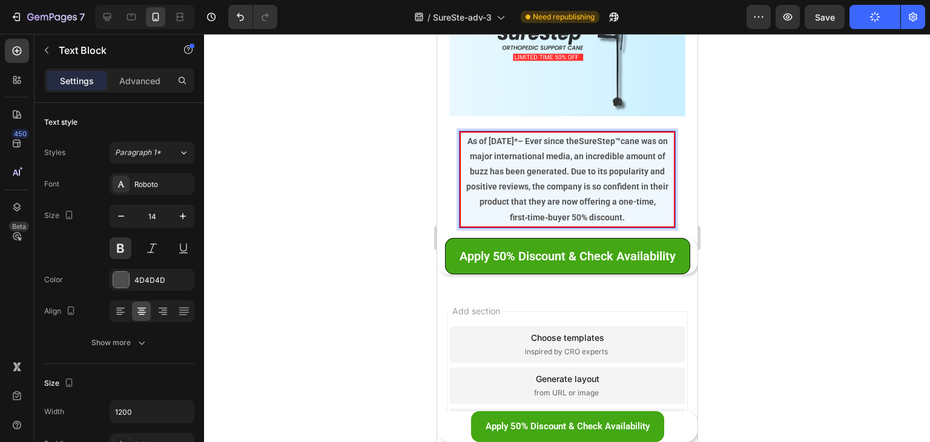
click at [517, 136] on strong "As of [DATE]*" at bounding box center [492, 141] width 50 height 10
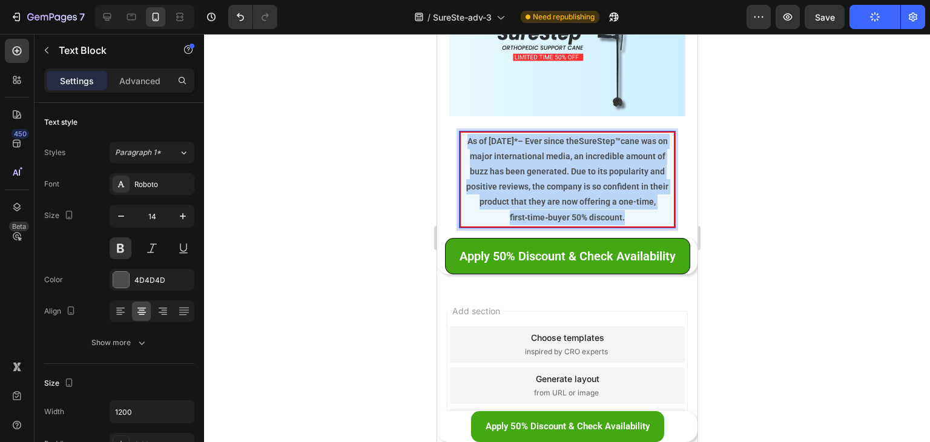
click at [517, 136] on strong "As of [DATE]*" at bounding box center [492, 141] width 50 height 10
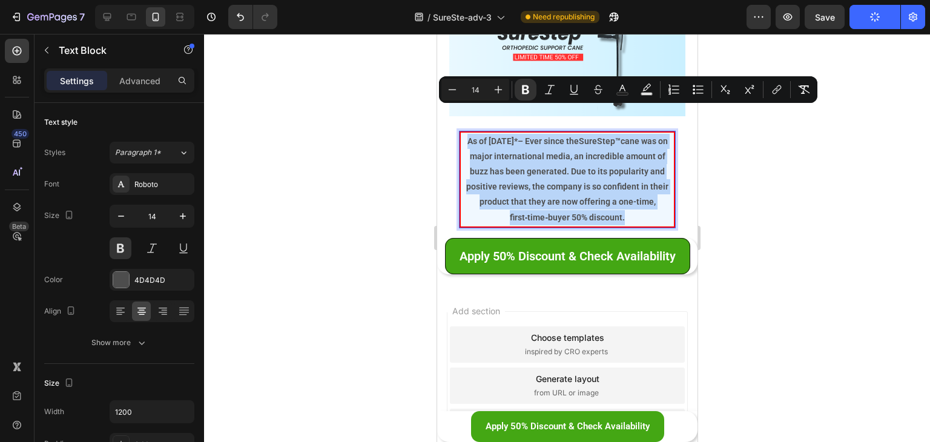
click at [517, 136] on strong "As of [DATE]*" at bounding box center [492, 141] width 50 height 10
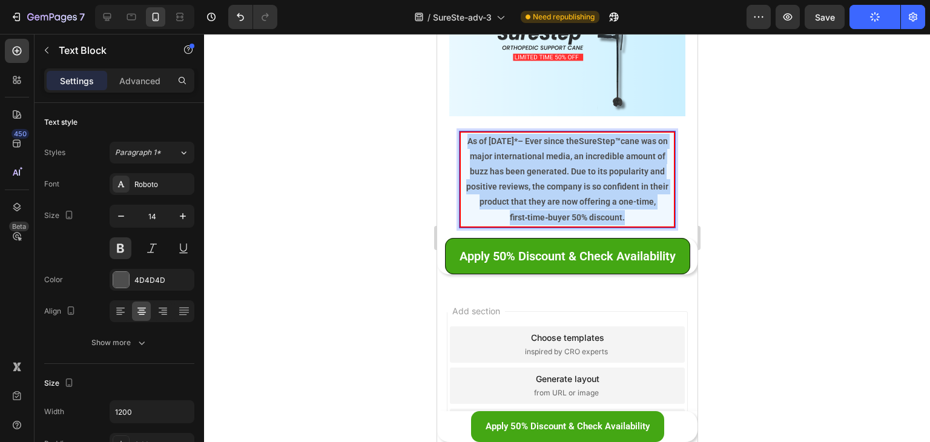
click at [517, 136] on strong "As of [DATE]*" at bounding box center [492, 141] width 50 height 10
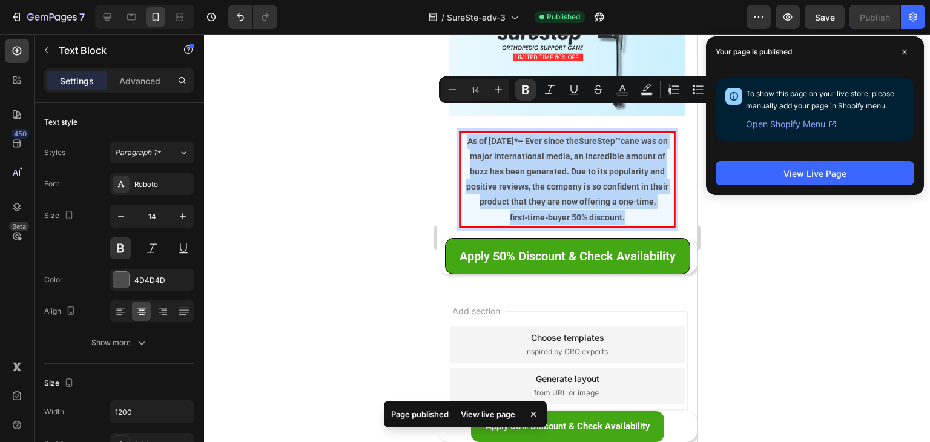
copy p "As of [DATE]* – Ever since the SureStep™ cane was on major international media,…"
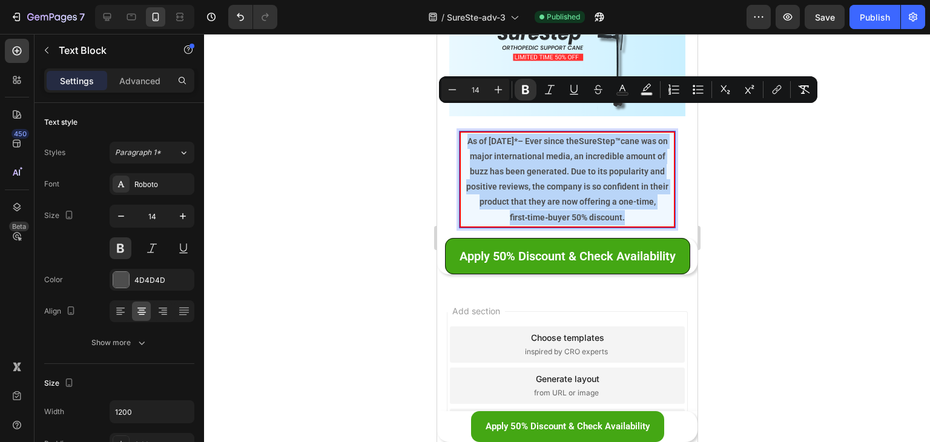
click at [504, 143] on span "cane was on major international media, an incredible amount of buzz has been ge…" at bounding box center [566, 179] width 202 height 86
drag, startPoint x: 542, startPoint y: 113, endPoint x: 558, endPoint y: 113, distance: 15.7
click at [517, 136] on strong "As of [DATE]*" at bounding box center [492, 141] width 50 height 10
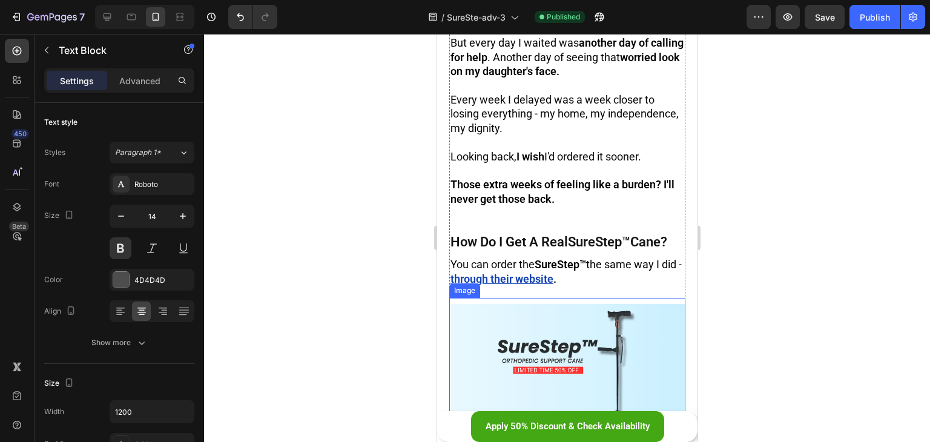
scroll to position [6237, 0]
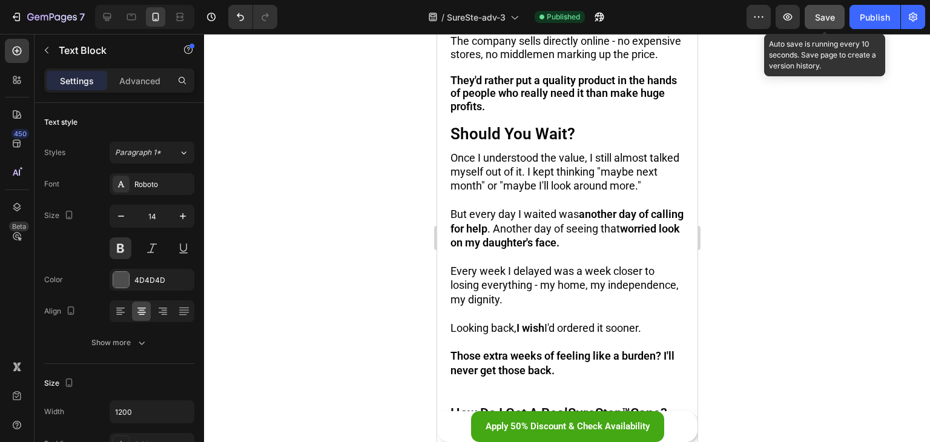
click at [828, 19] on span "Save" at bounding box center [825, 17] width 20 height 10
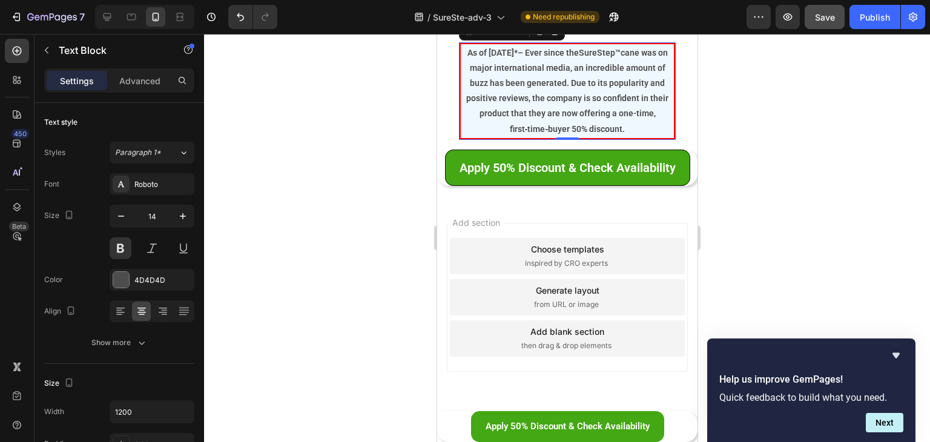
scroll to position [6568, 0]
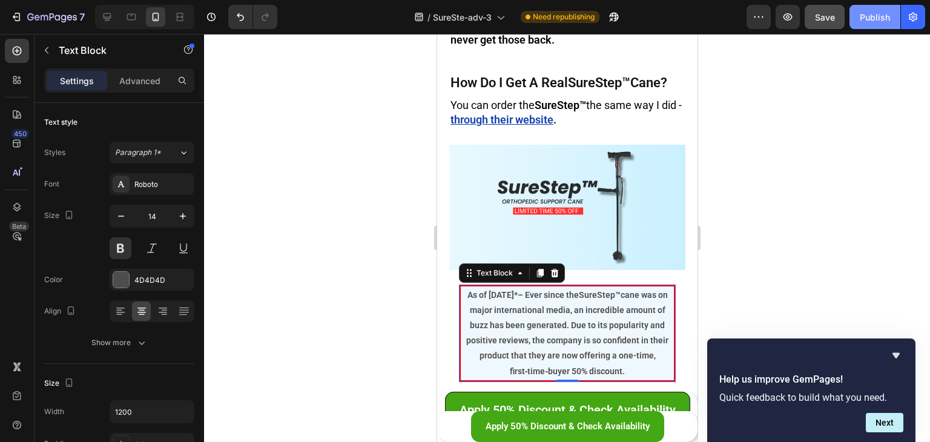
click at [868, 16] on div "Publish" at bounding box center [874, 17] width 30 height 13
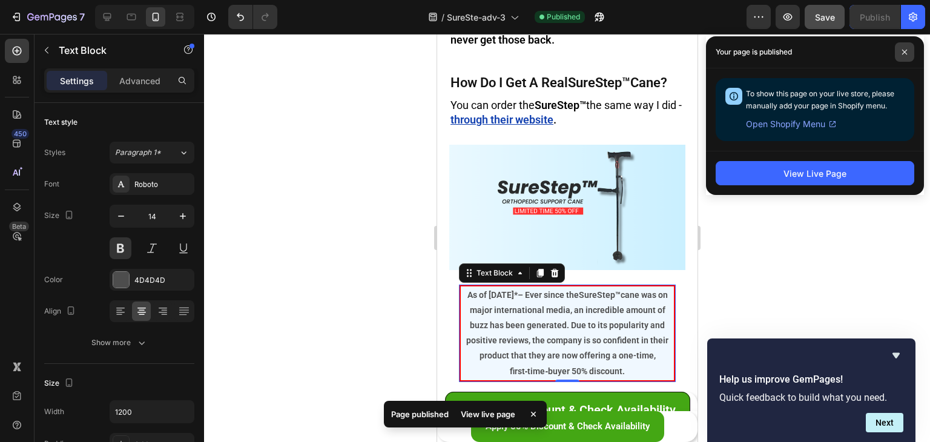
click at [896, 52] on span at bounding box center [904, 51] width 19 height 19
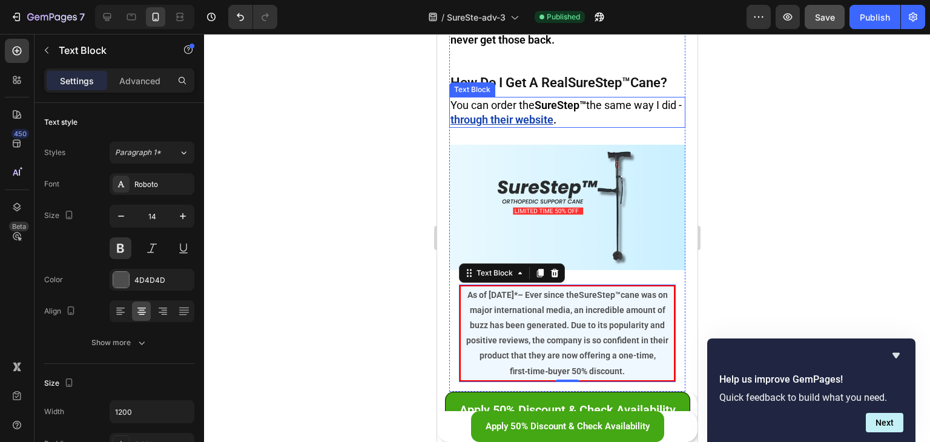
click at [548, 113] on u "through their website" at bounding box center [501, 119] width 103 height 13
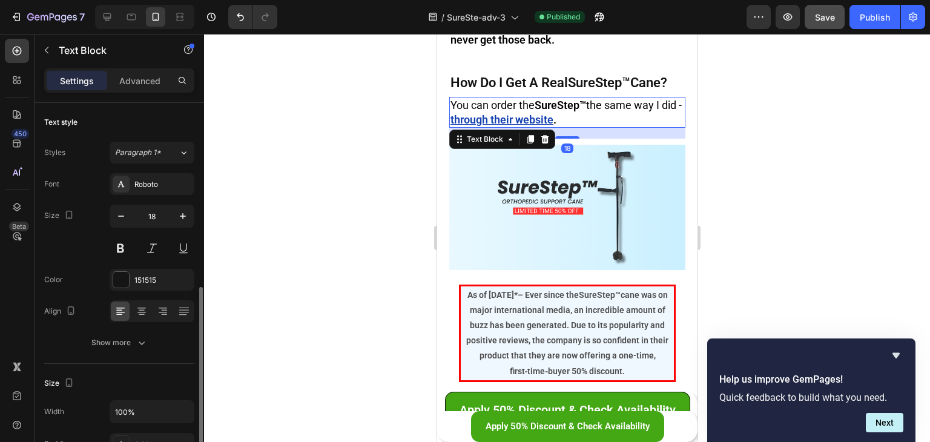
scroll to position [121, 0]
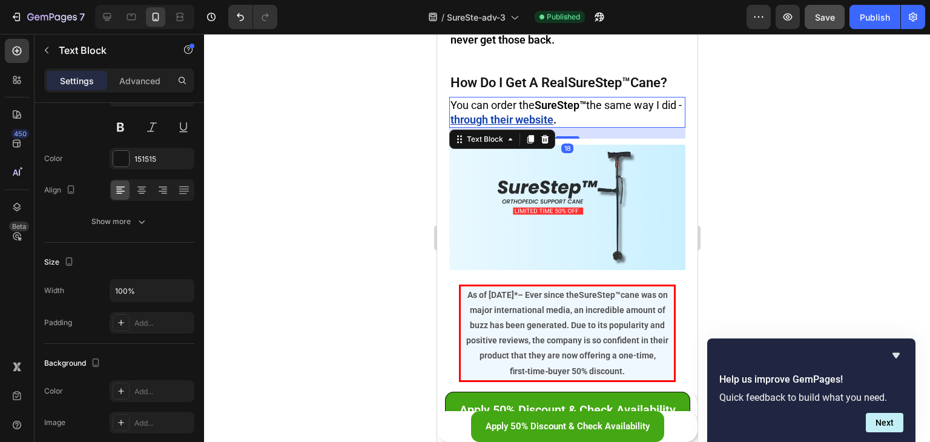
click at [515, 113] on u "through their website" at bounding box center [501, 119] width 103 height 13
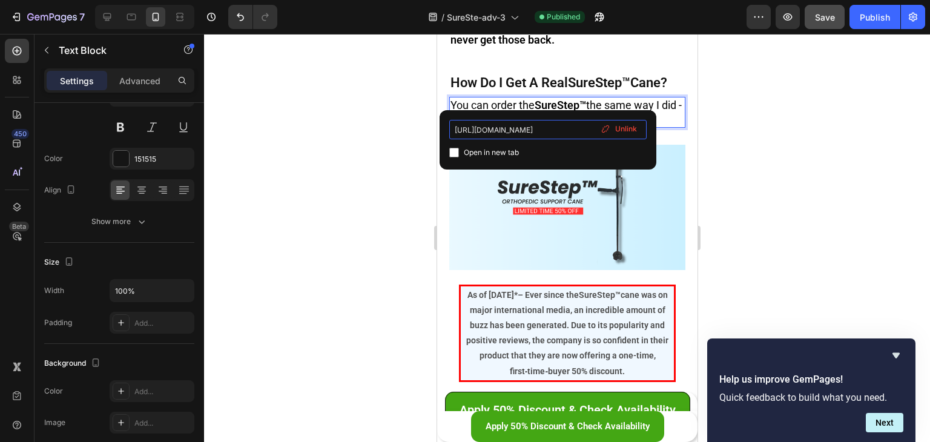
click at [541, 130] on input "[URL][DOMAIN_NAME]" at bounding box center [547, 129] width 197 height 19
